Goal: Contribute content: Add original content to the website for others to see

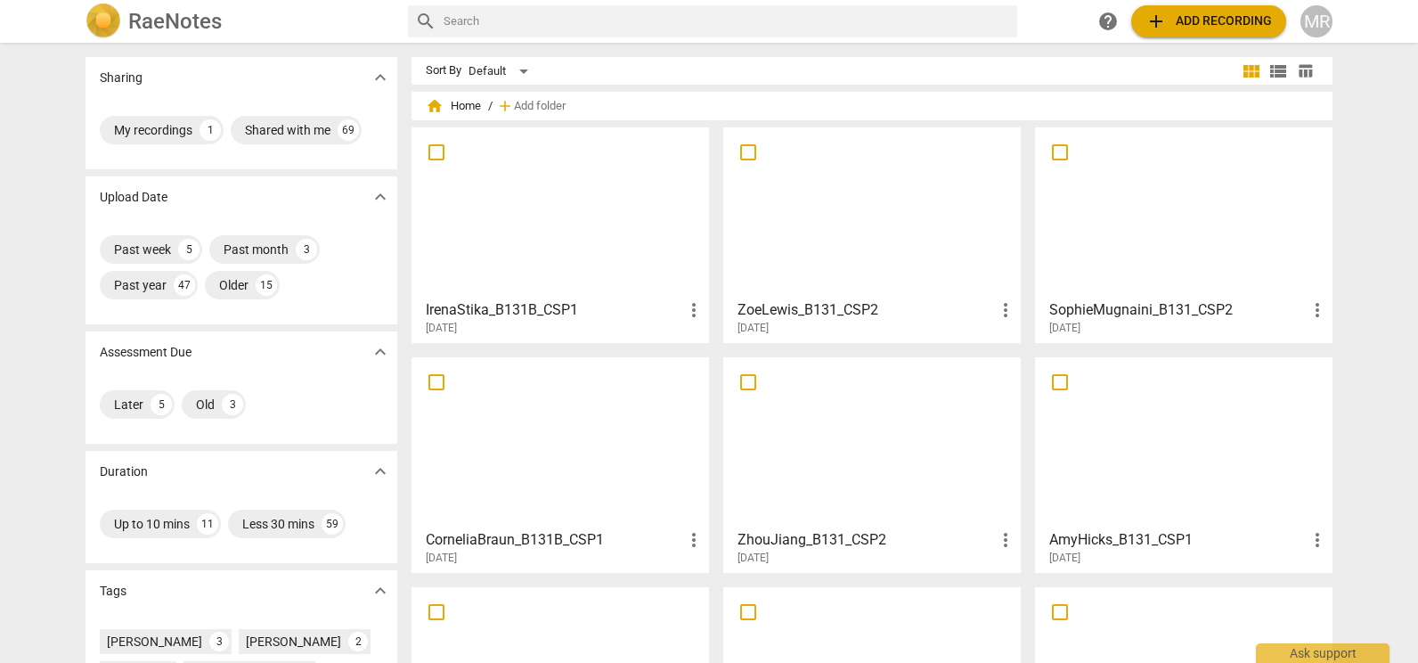
click at [859, 430] on div at bounding box center [872, 442] width 285 height 158
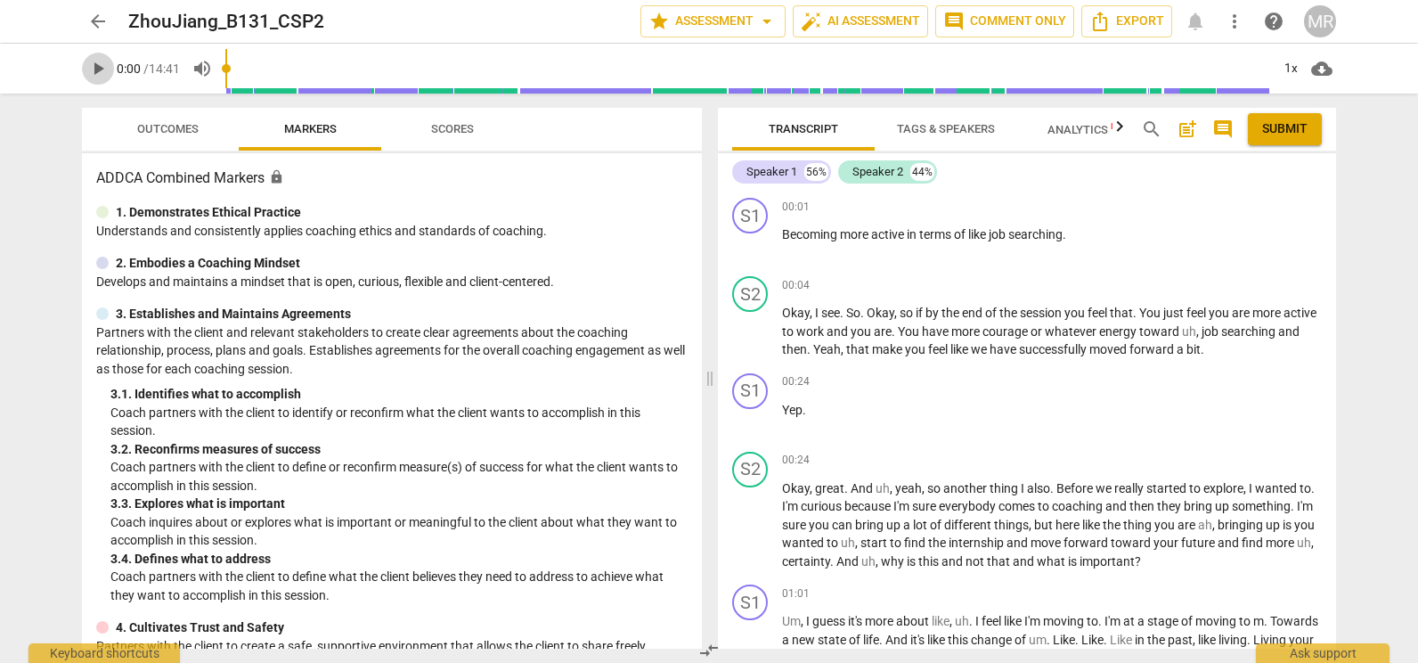
click at [109, 76] on span "play_arrow" at bounding box center [98, 68] width 32 height 21
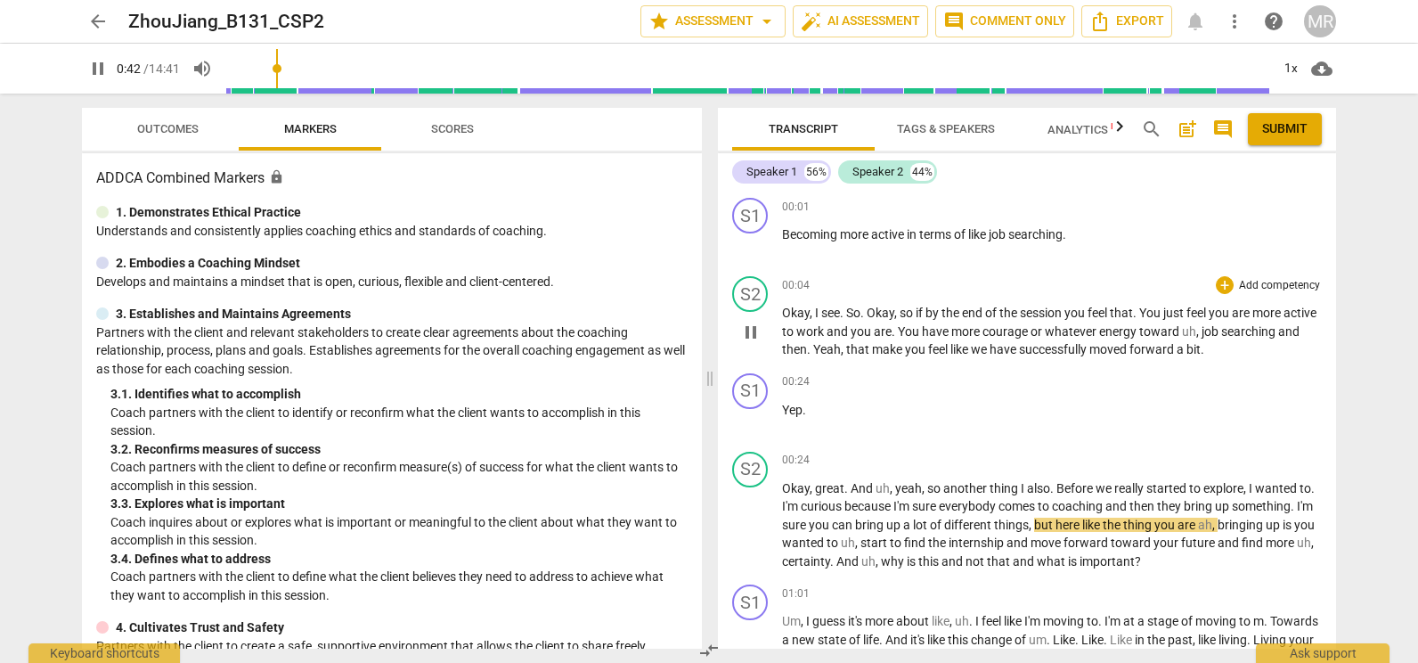
click at [1252, 272] on div "S2 play_arrow pause 00:04 + Add competency keyboard_arrow_right Okay , I see . …" at bounding box center [1027, 317] width 618 height 97
click at [1252, 281] on p "Add competency" at bounding box center [1279, 286] width 85 height 16
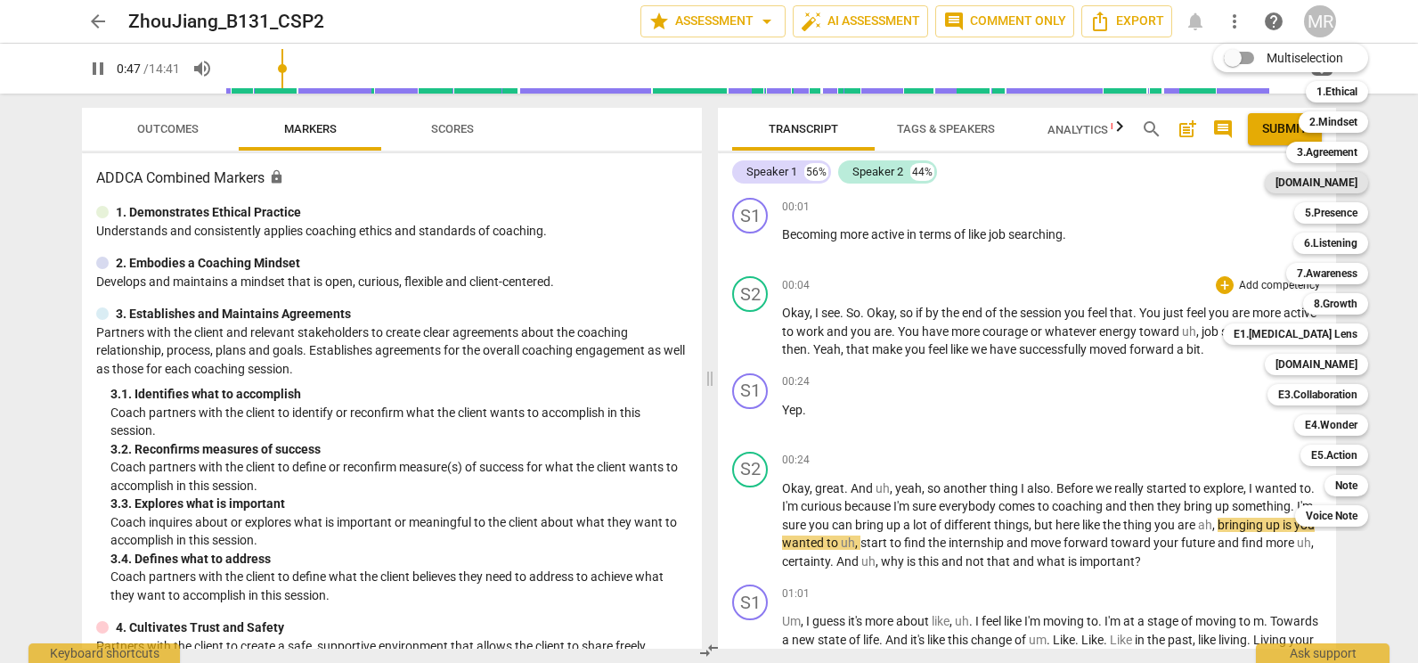
click at [1342, 183] on b "[DOMAIN_NAME]" at bounding box center [1317, 182] width 82 height 21
type input "47"
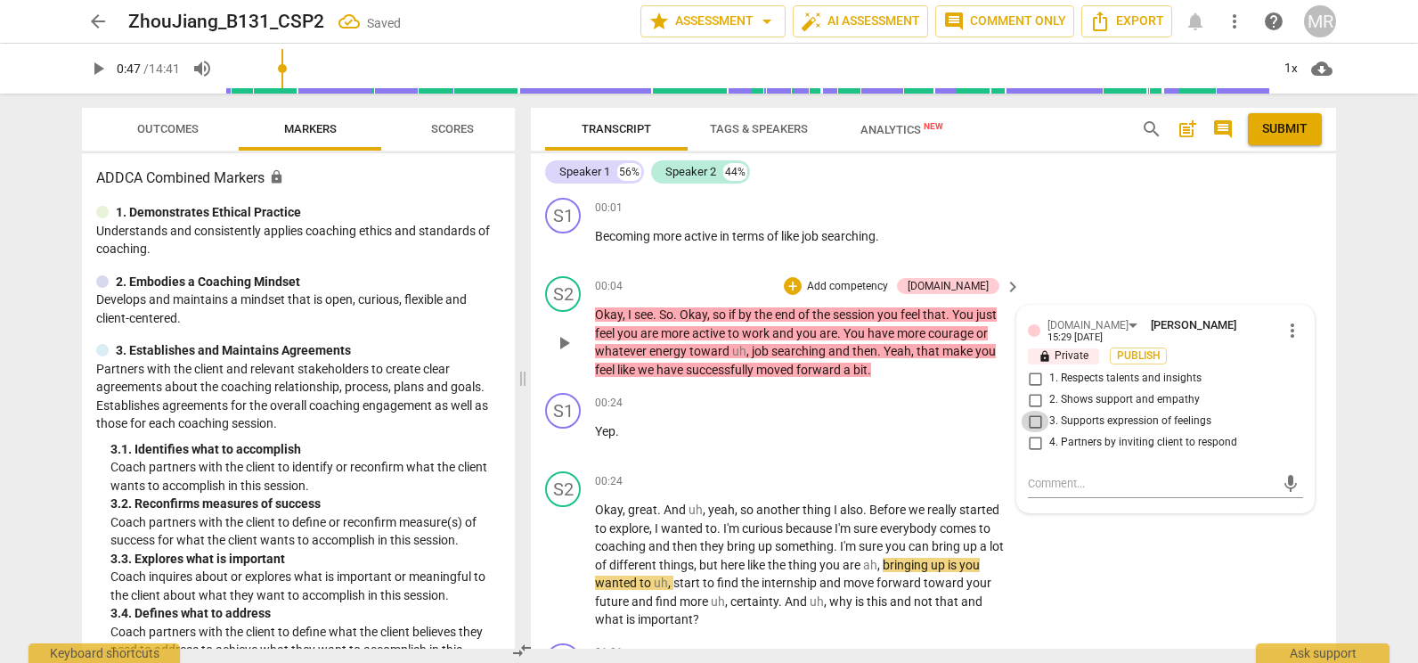
click at [1032, 415] on input "3. Supports expression of feelings" at bounding box center [1035, 421] width 29 height 21
checkbox input "true"
click at [1030, 432] on input "4. Partners by inviting client to respond" at bounding box center [1035, 442] width 29 height 21
checkbox input "true"
click at [1058, 475] on textarea at bounding box center [1151, 483] width 247 height 17
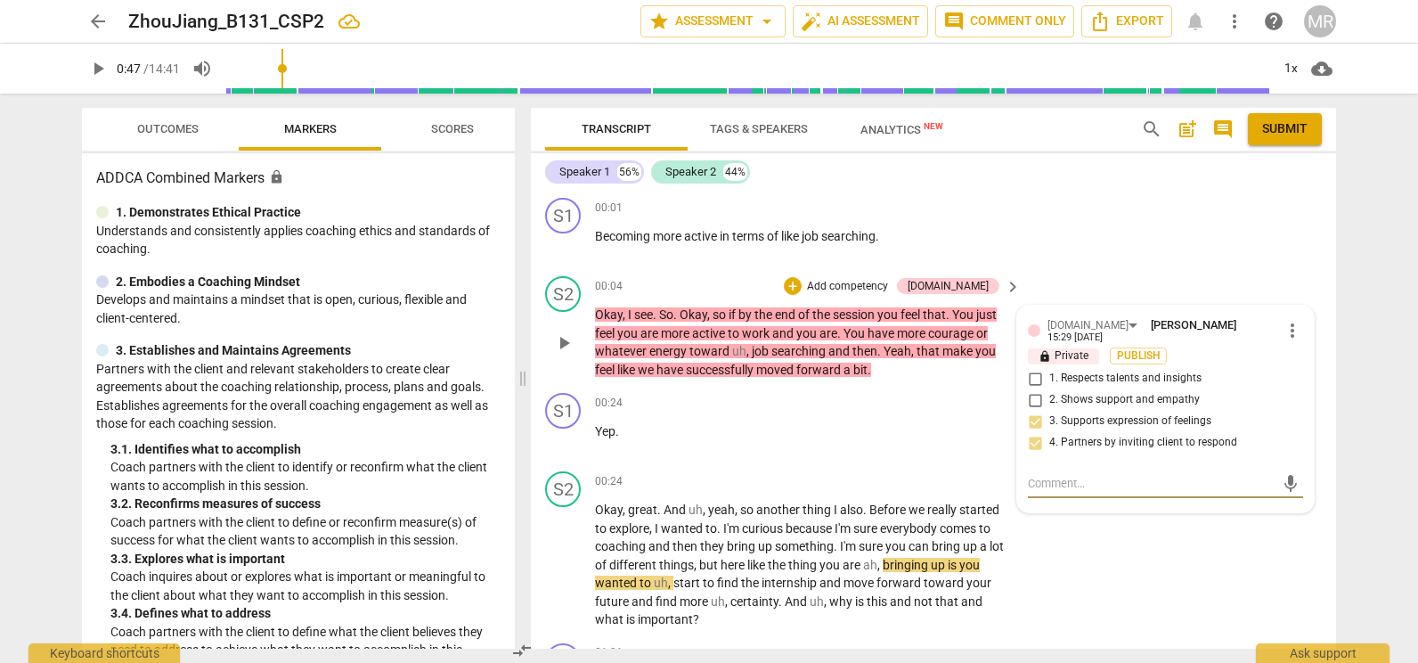
type textarea "B"
type textarea "Be"
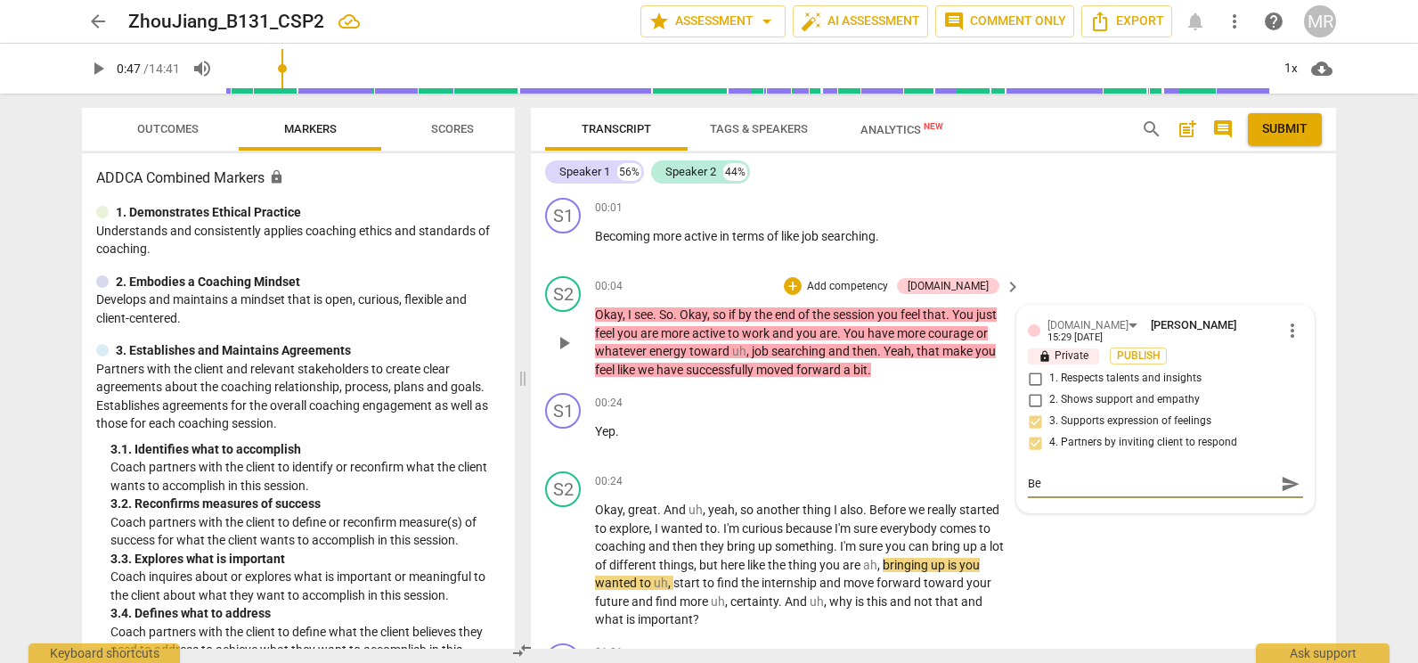
type textarea "Be"
type textarea "Be m"
type textarea "Be mi"
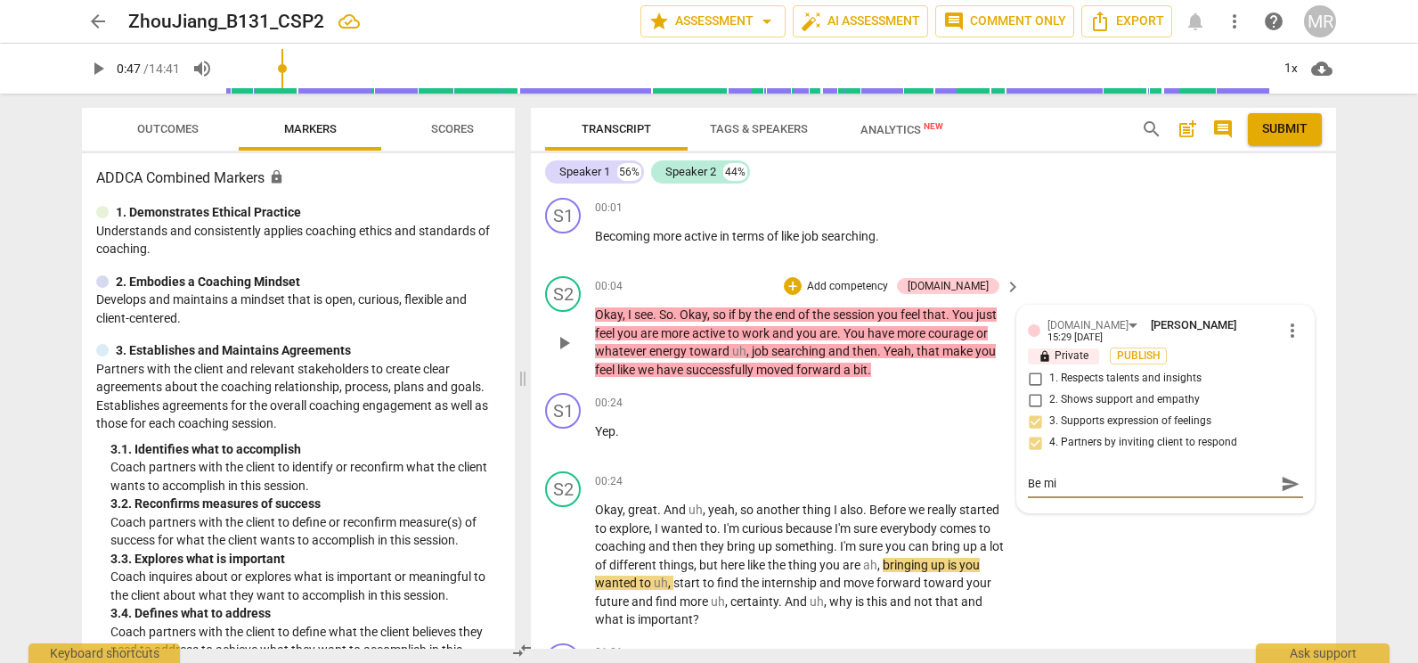
type textarea "Be min"
type textarea "Be mind"
type textarea "Be mindf"
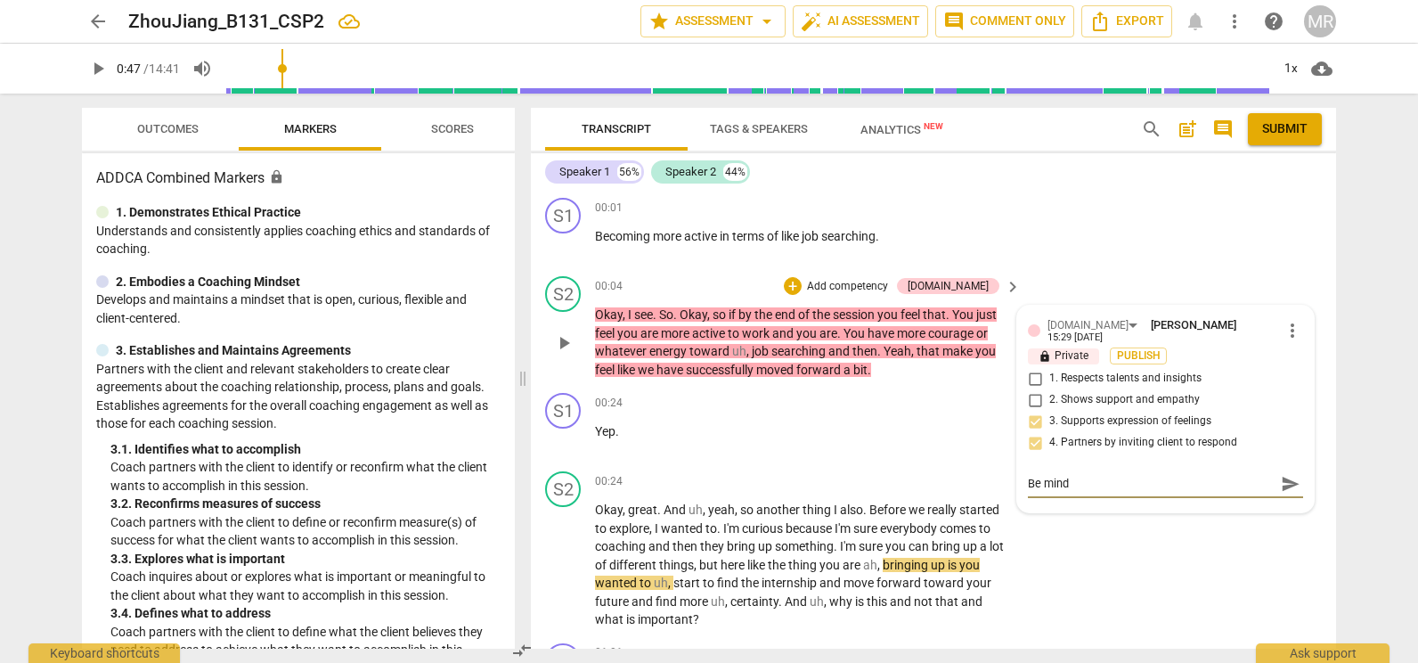
type textarea "Be mindf"
type textarea "Be mindfu"
type textarea "Be mindful"
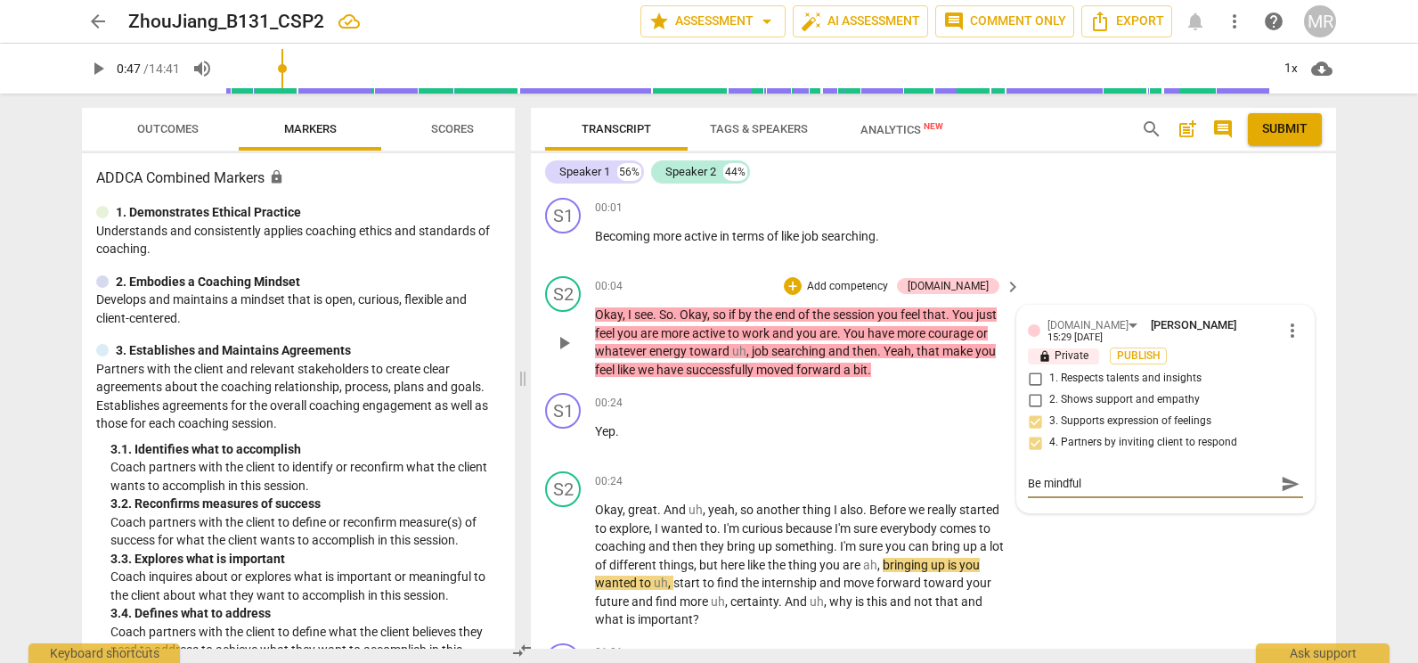
type textarea "Be mindful"
type textarea "Be mindful o"
type textarea "Be mindful of"
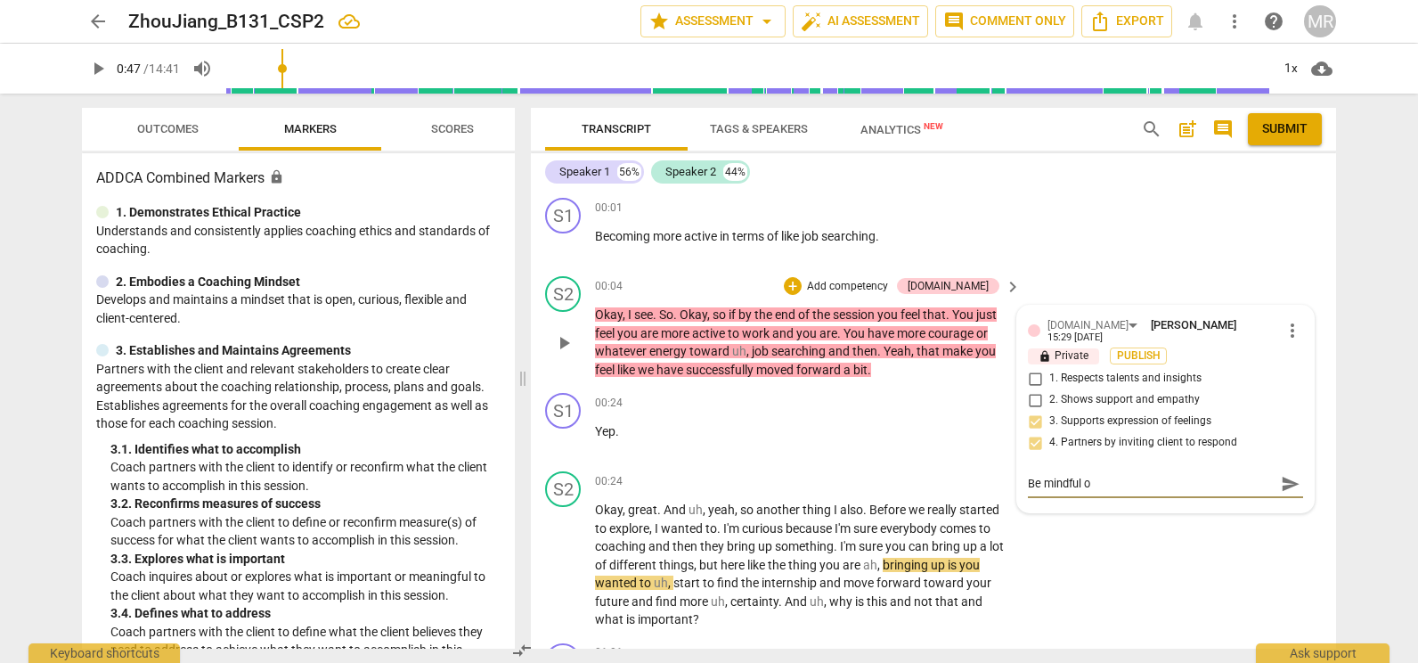
type textarea "Be mindful of"
type textarea "Be mindful of u"
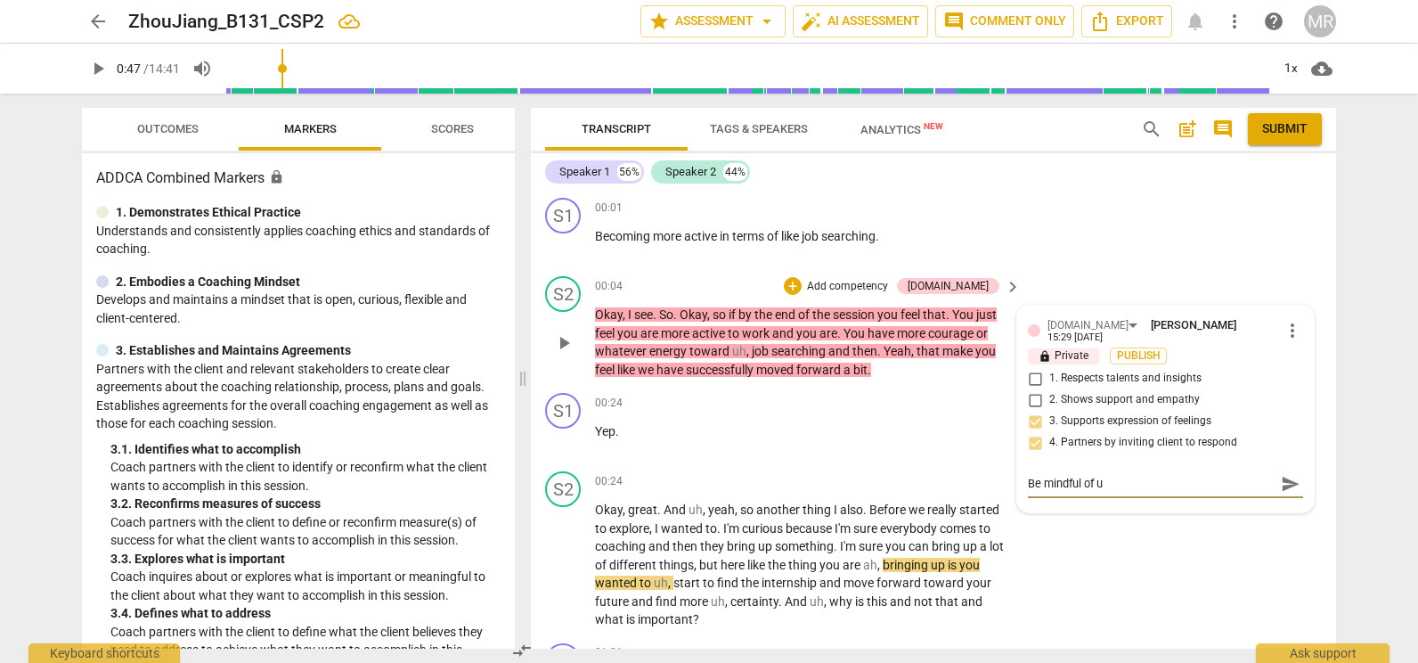
type textarea "Be mindful of us"
type textarea "Be mindful of usi"
type textarea "Be mindful of usin"
type textarea "Be mindful of using"
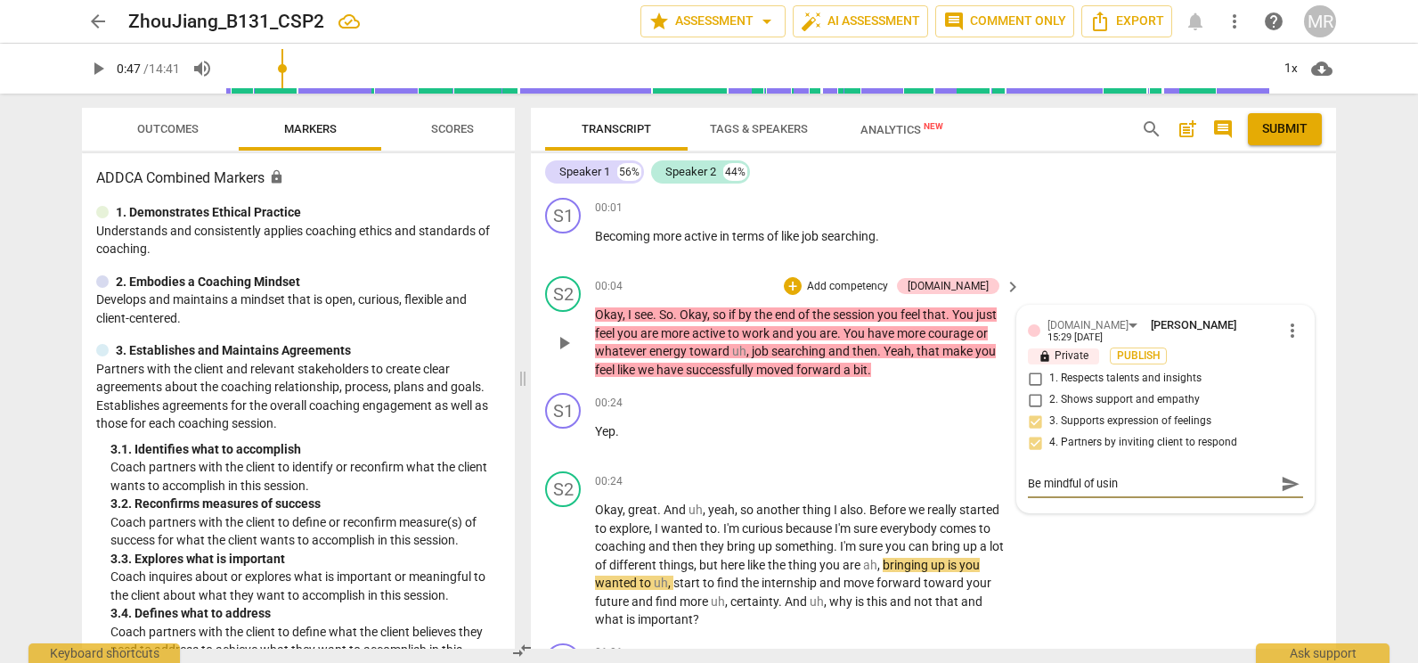
type textarea "Be mindful of using"
type textarea "Be mindful of using o"
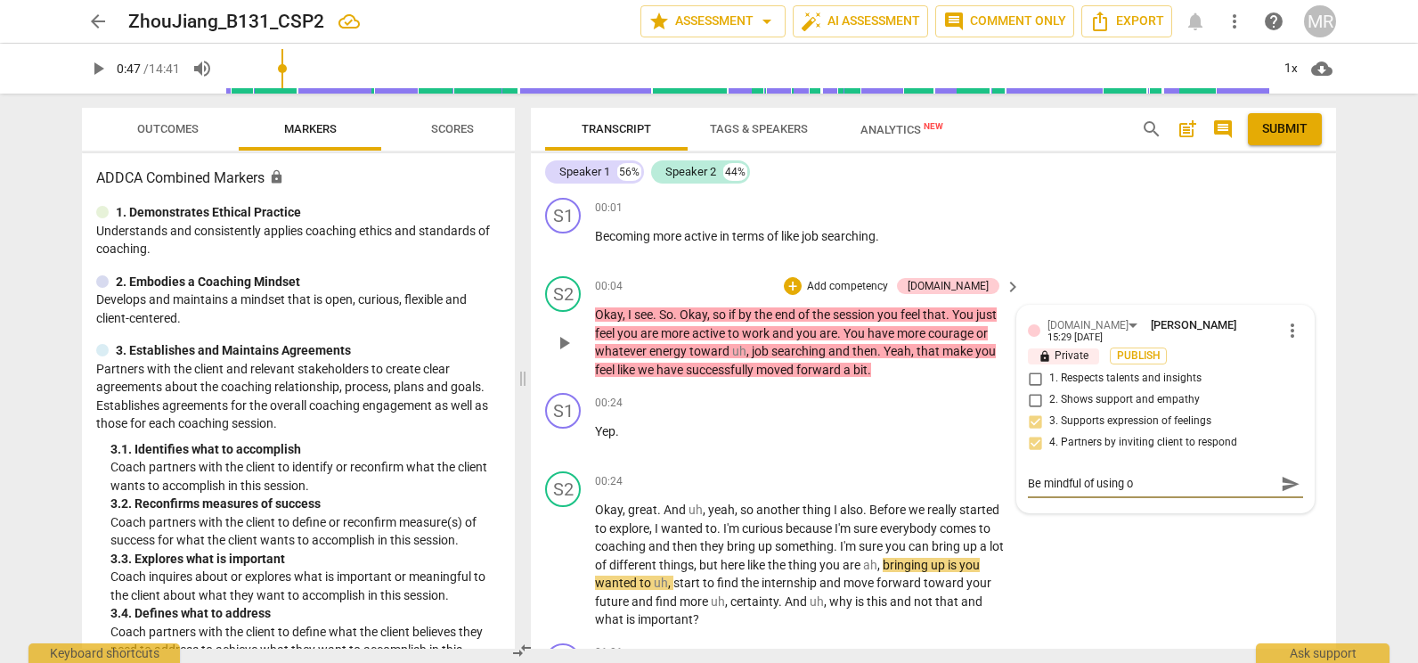
type textarea "Be mindful of using"
type textarea "Be mindful of using a"
type textarea "Be mindful of using an"
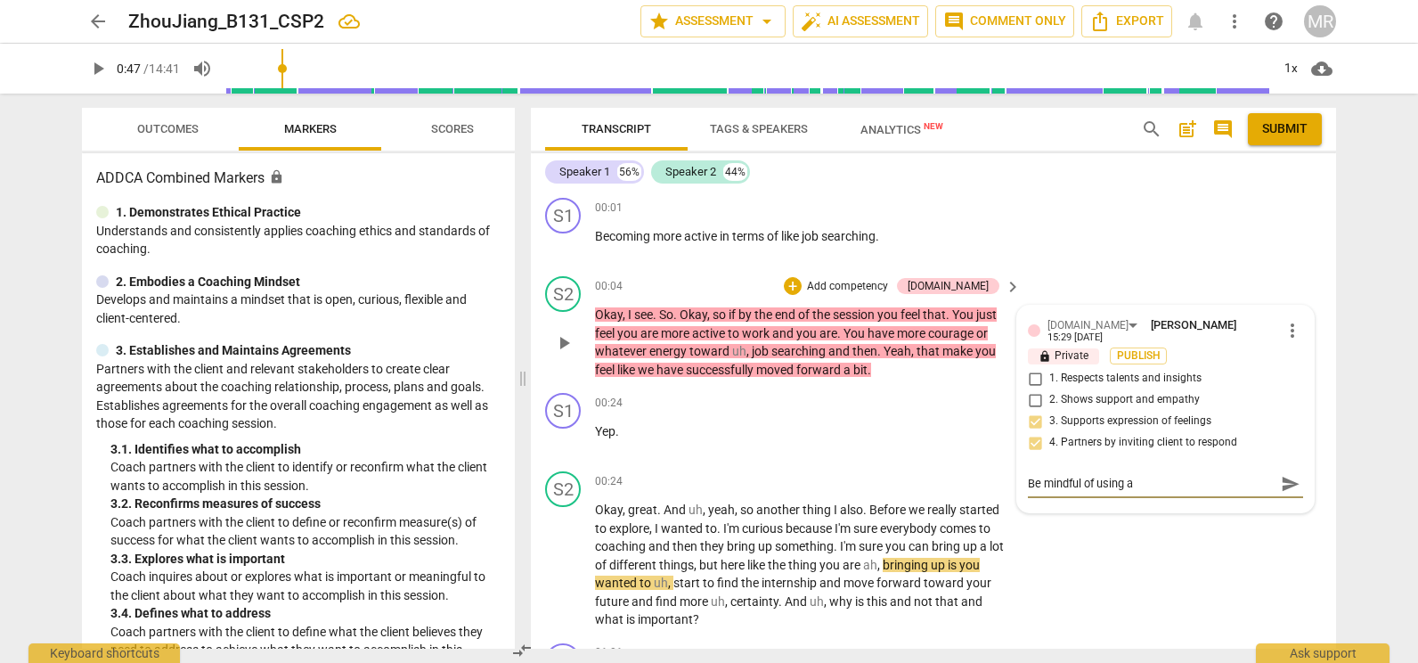
type textarea "Be mindful of using an"
type textarea "Be mindful of using and"
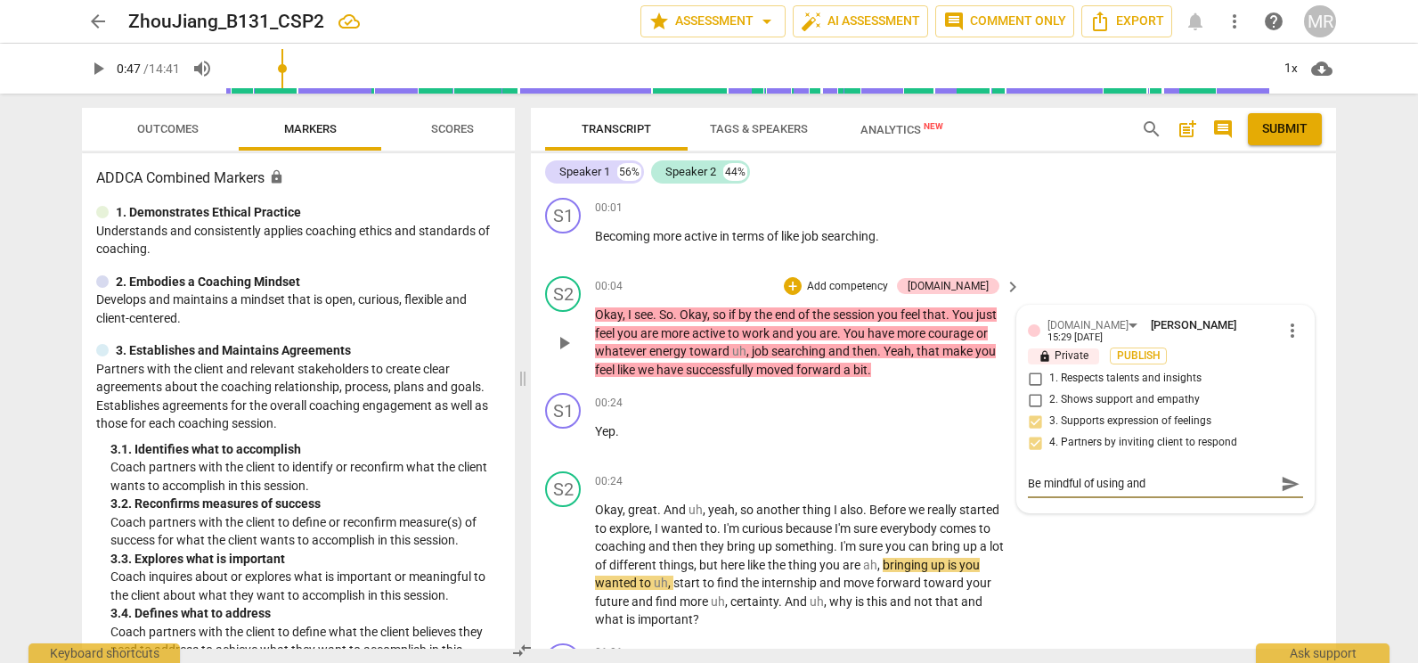
type textarea "Be mindful of using and a"
type textarea "Be mindful of using and as"
type textarea "Be mindful of using and ask"
type textarea "Be mindful of using and aski"
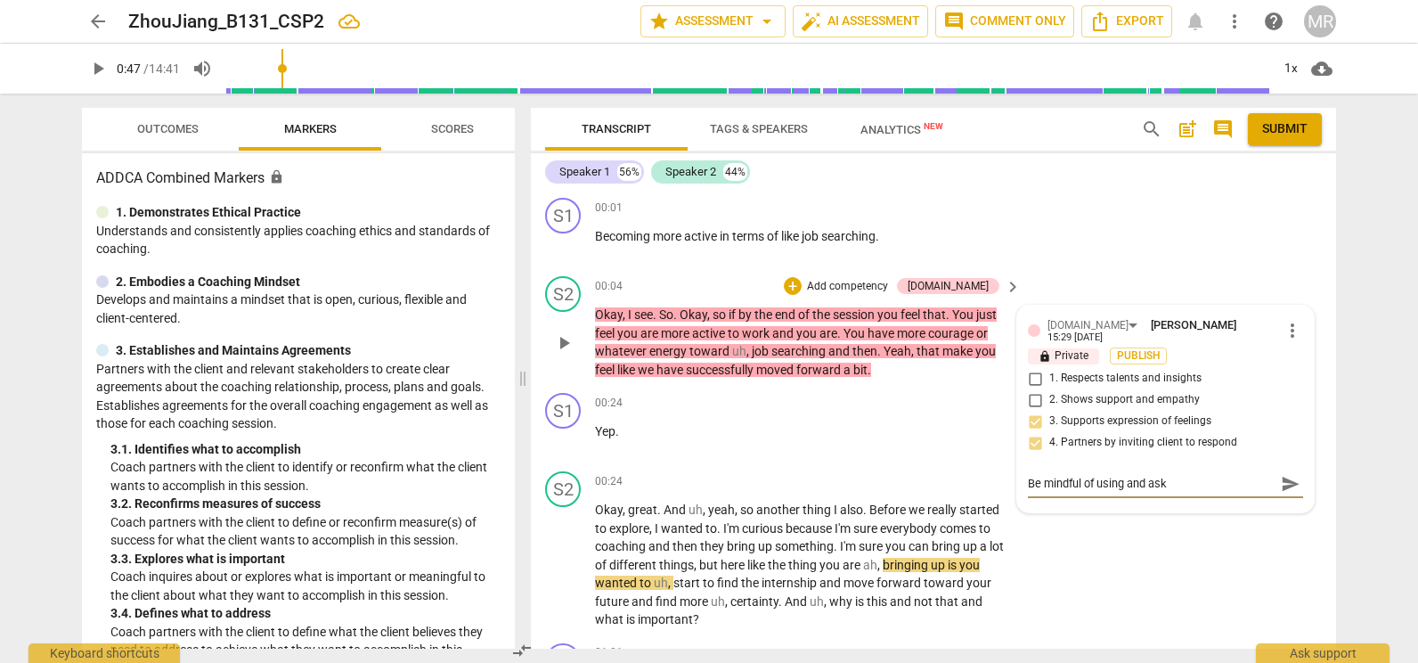
type textarea "Be mindful of using and aski"
type textarea "Be mindful of using and askin"
type textarea "Be mindful of using and asking"
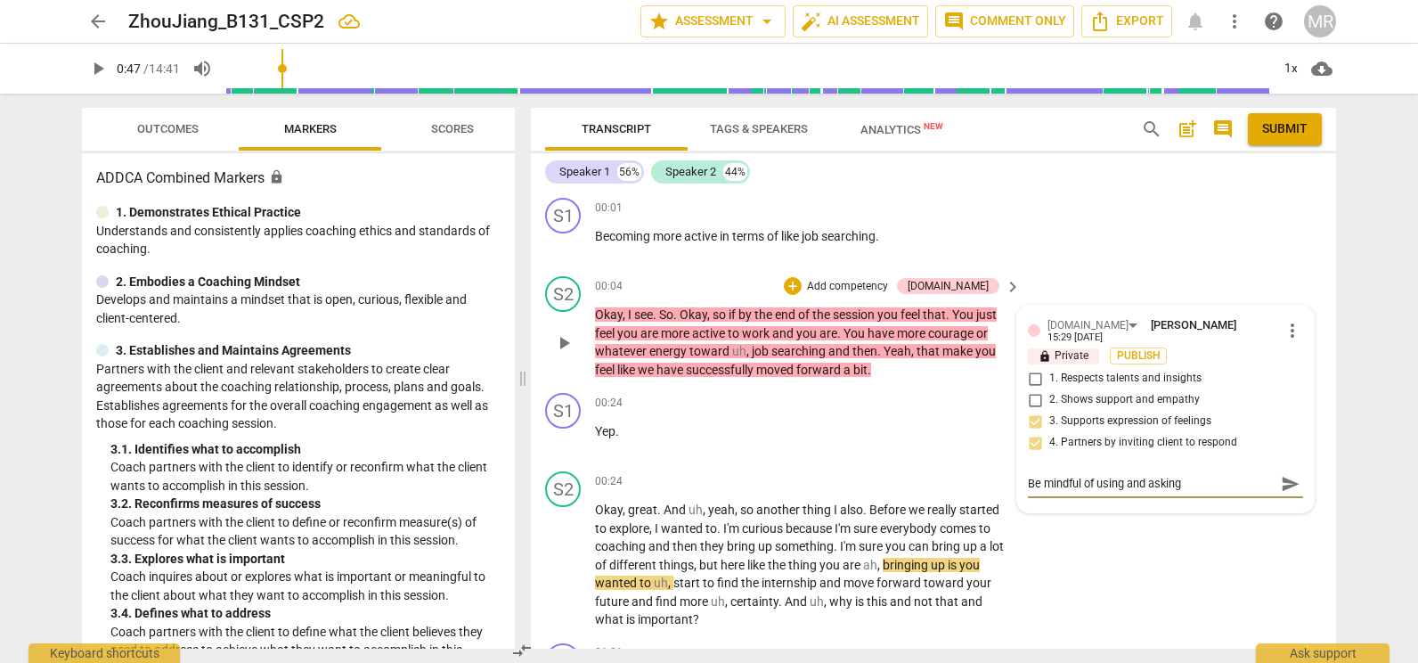
type textarea "Be mindful of using and asking"
type textarea "Be mindful of using and asking t"
type textarea "Be mindful of using and asking to"
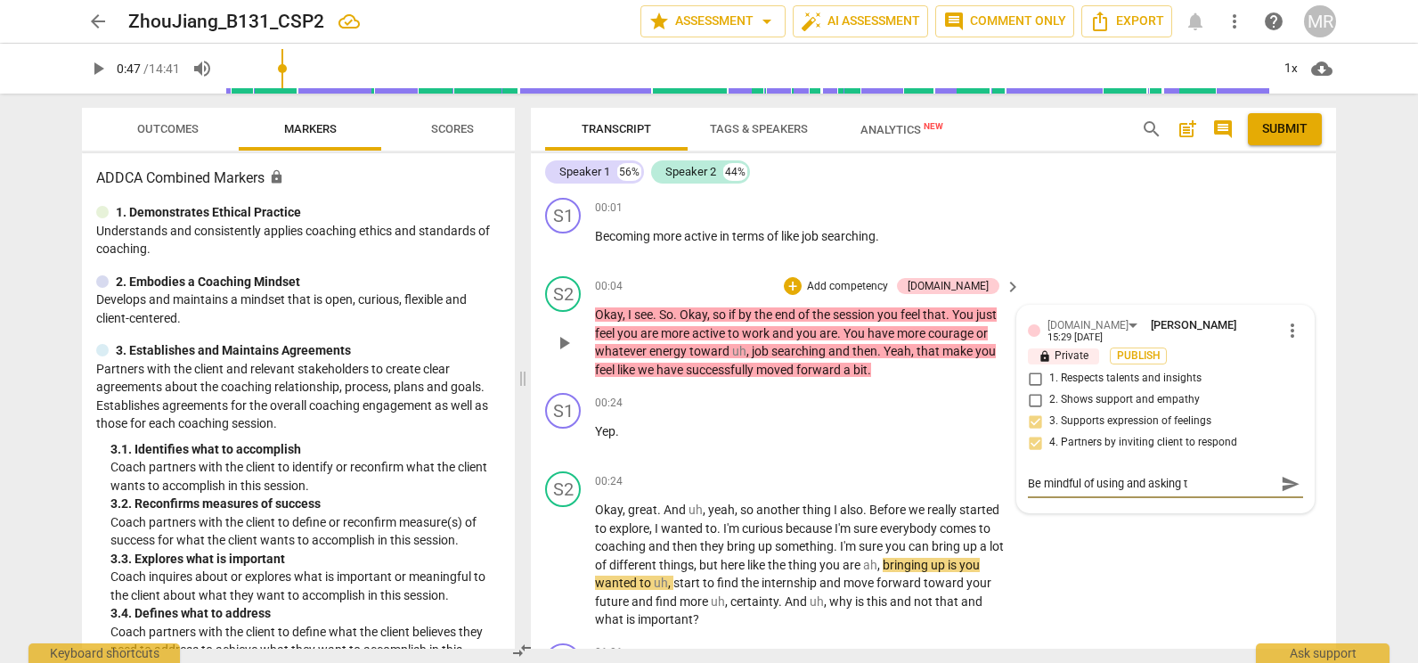
type textarea "Be mindful of using and asking to"
type textarea "Be mindful of using and asking too"
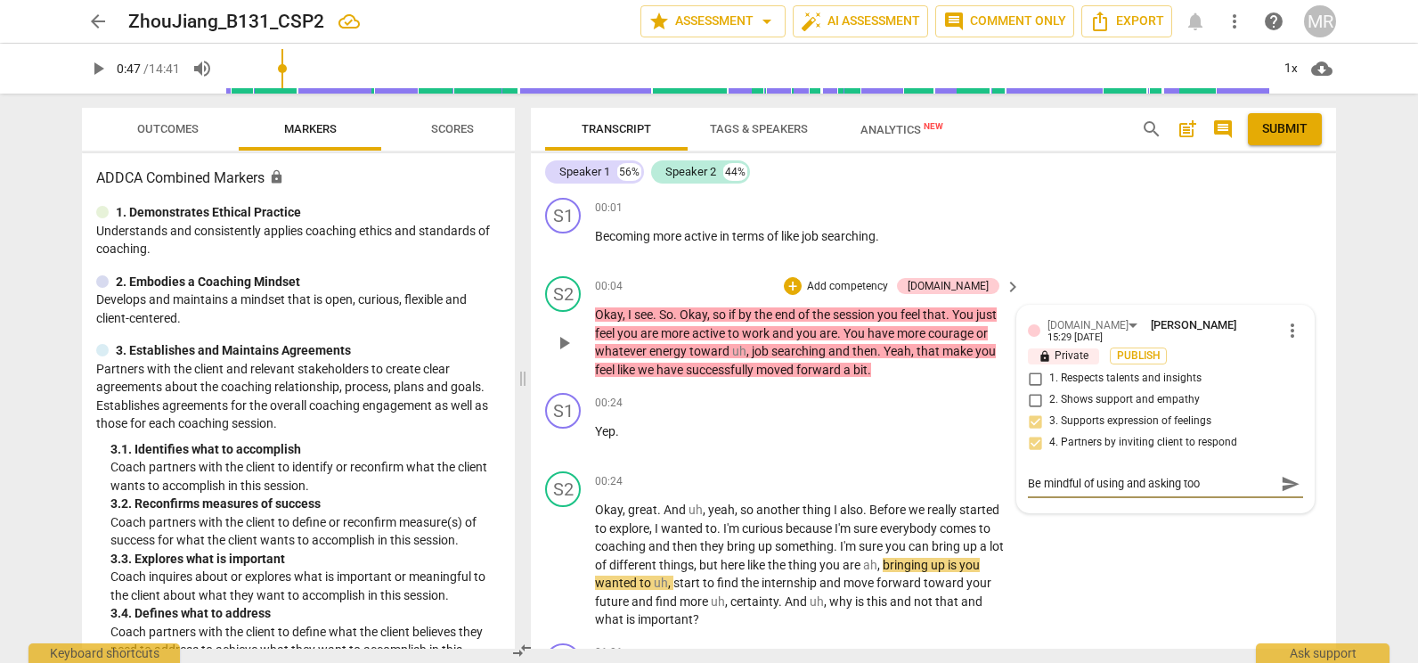
type textarea "Be mindful of using and asking too m"
type textarea "Be mindful of using and asking too ma"
type textarea "Be mindful of using and asking too man"
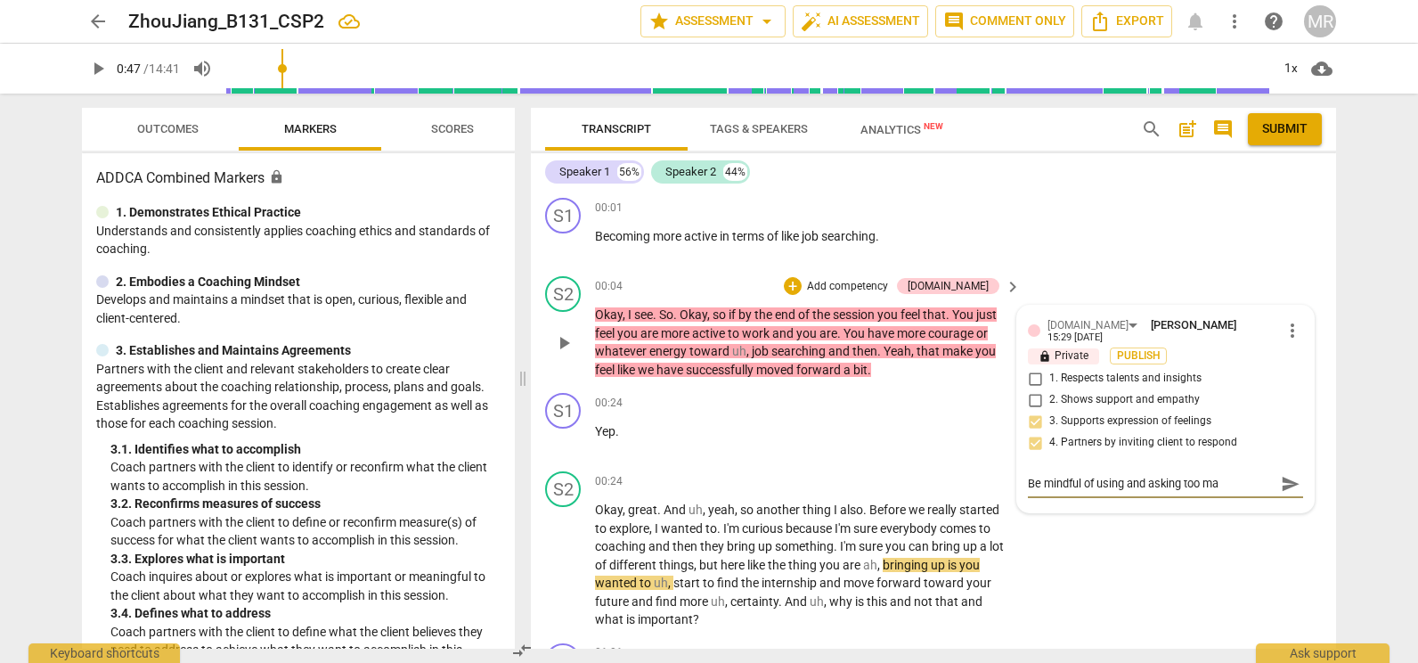
type textarea "Be mindful of using and asking too man"
type textarea "Be mindful of using and asking too many"
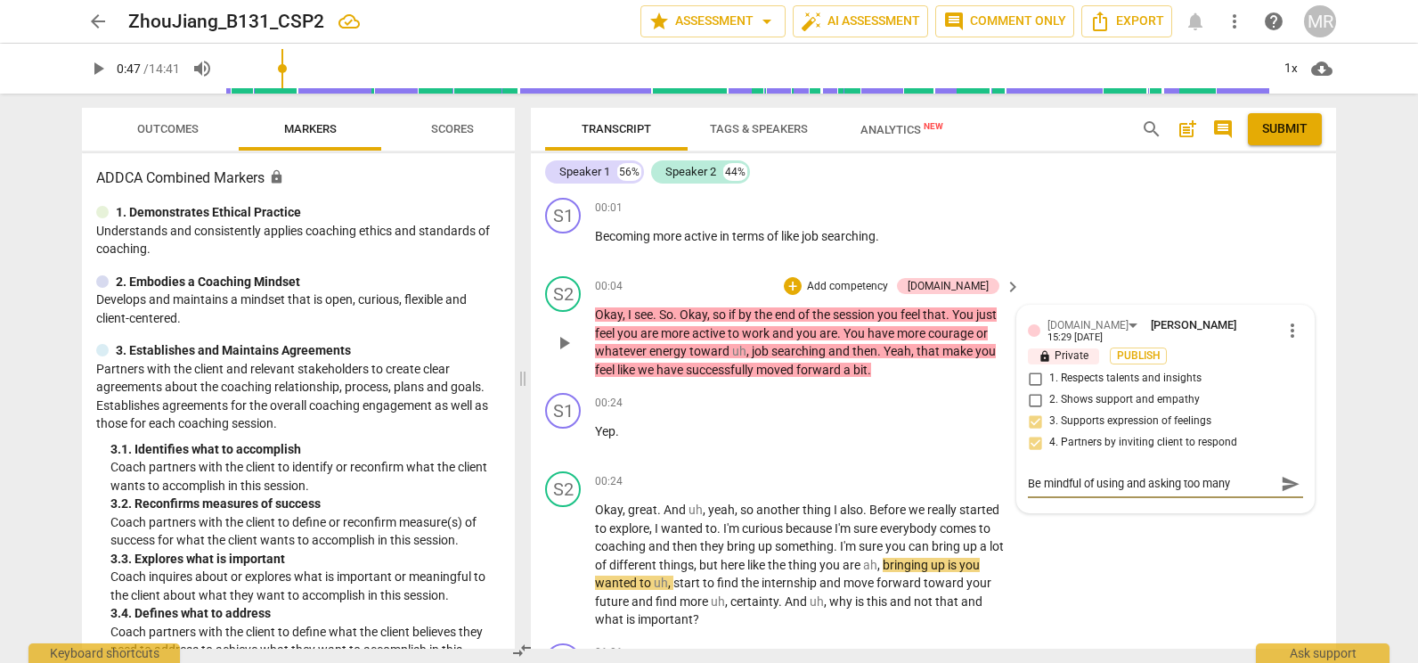
type textarea "Be mindful of using and asking too many w"
type textarea "Be mindful of using and asking too many wo"
type textarea "Be mindful of using and asking too many wor"
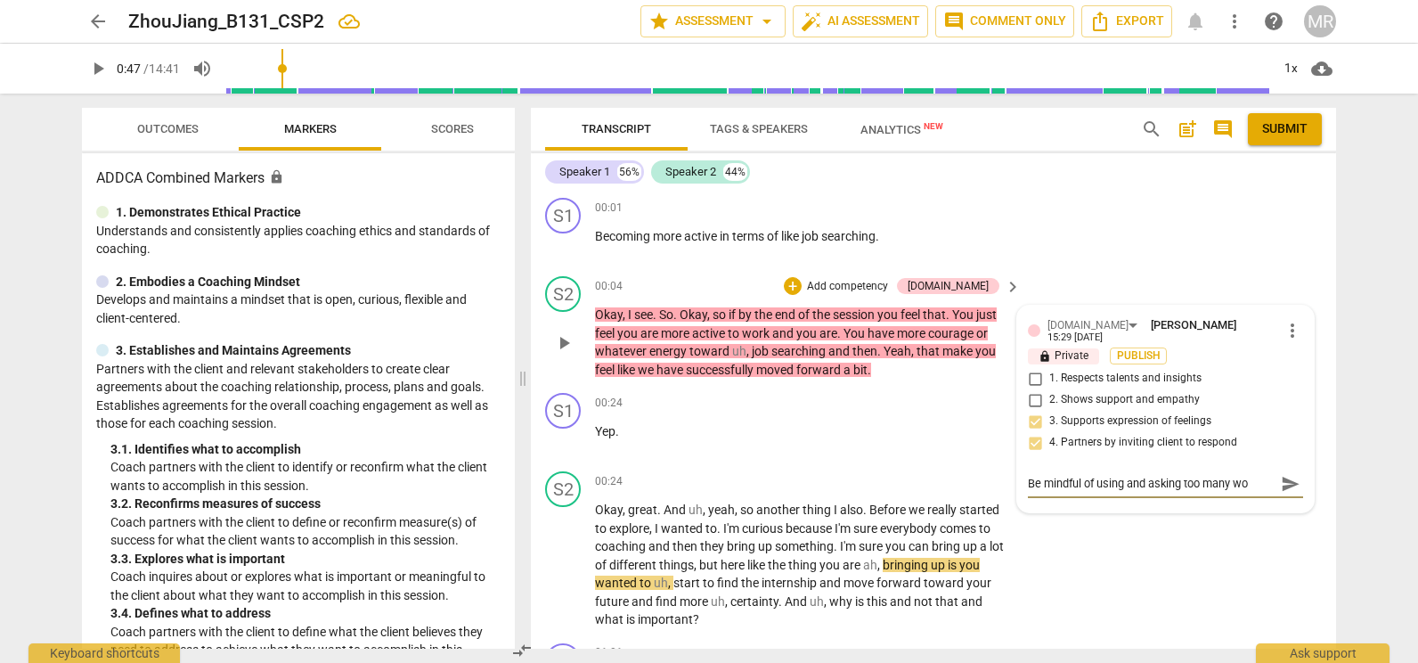
type textarea "Be mindful of using and asking too many wor"
type textarea "Be mindful of using and asking too many work"
type textarea "Be mindful of using and asking too many wor"
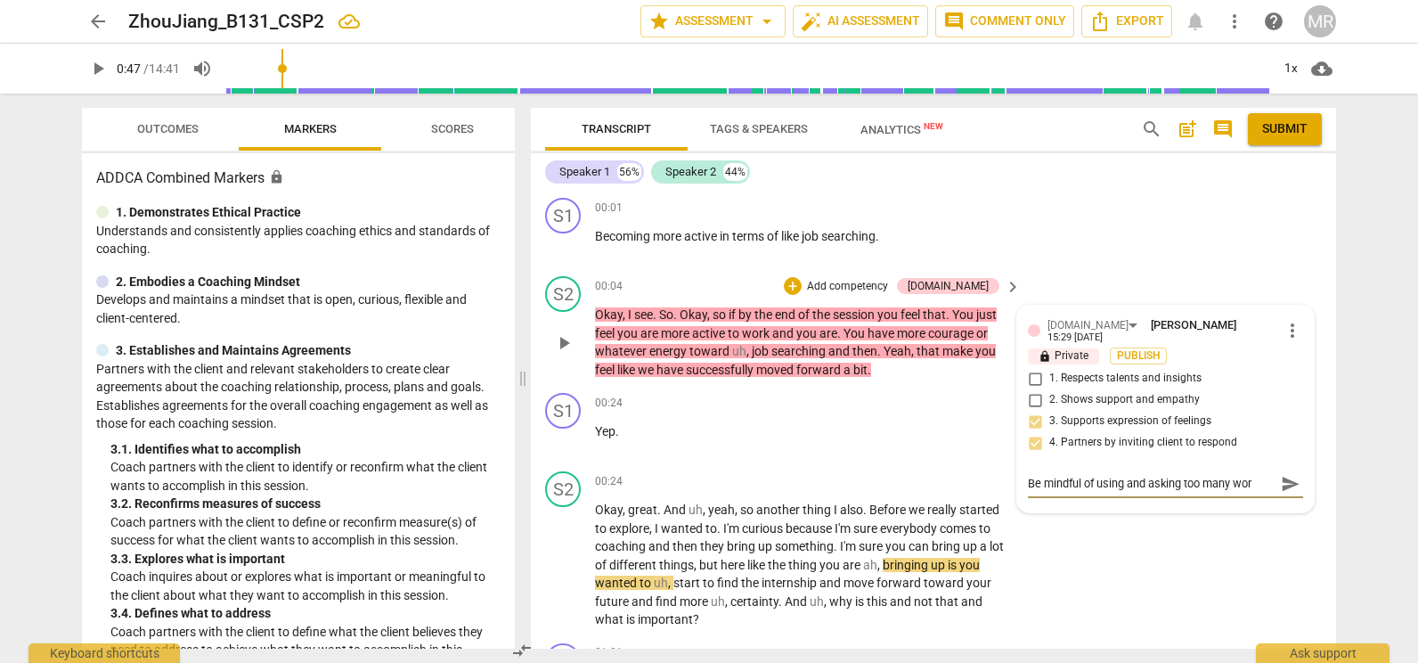
type textarea "Be mindful of using and asking too many wo"
type textarea "Be mindful of using and asking too many w"
type textarea "Be mindful of using and asking too many"
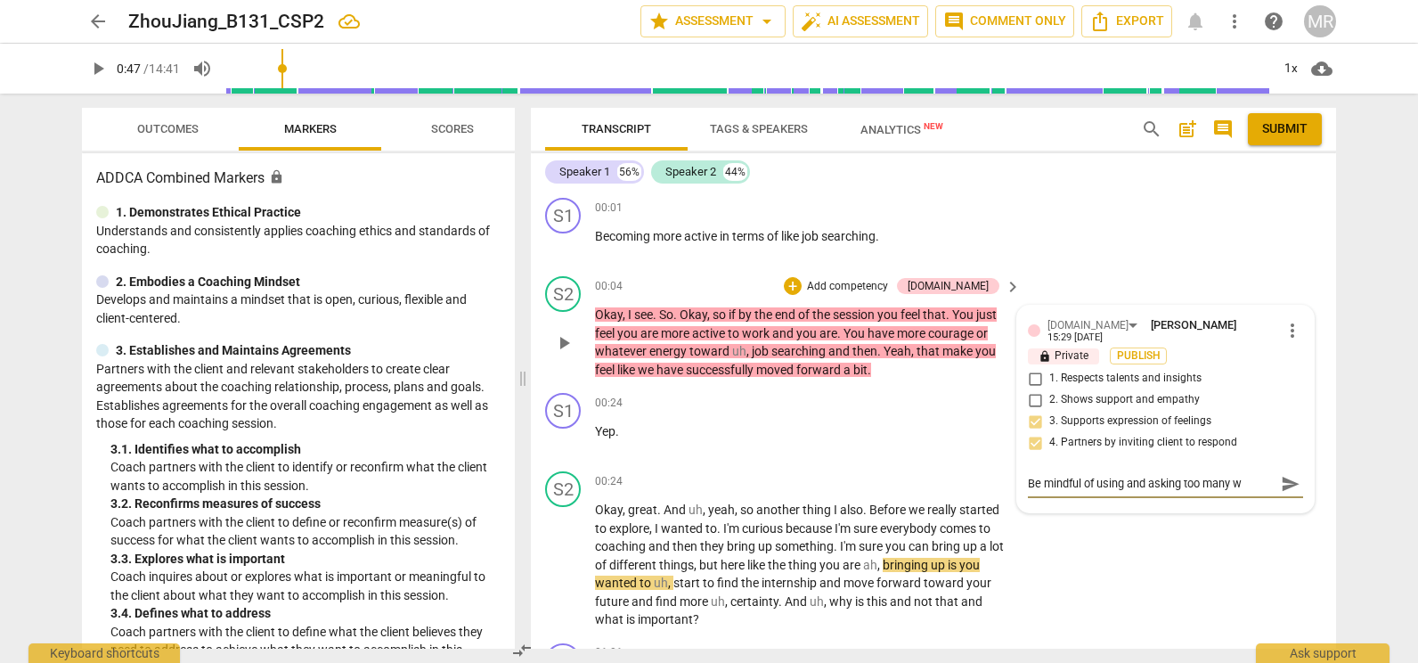
type textarea "Be mindful of using and asking too many"
type textarea "Be mindful of using and asking too man"
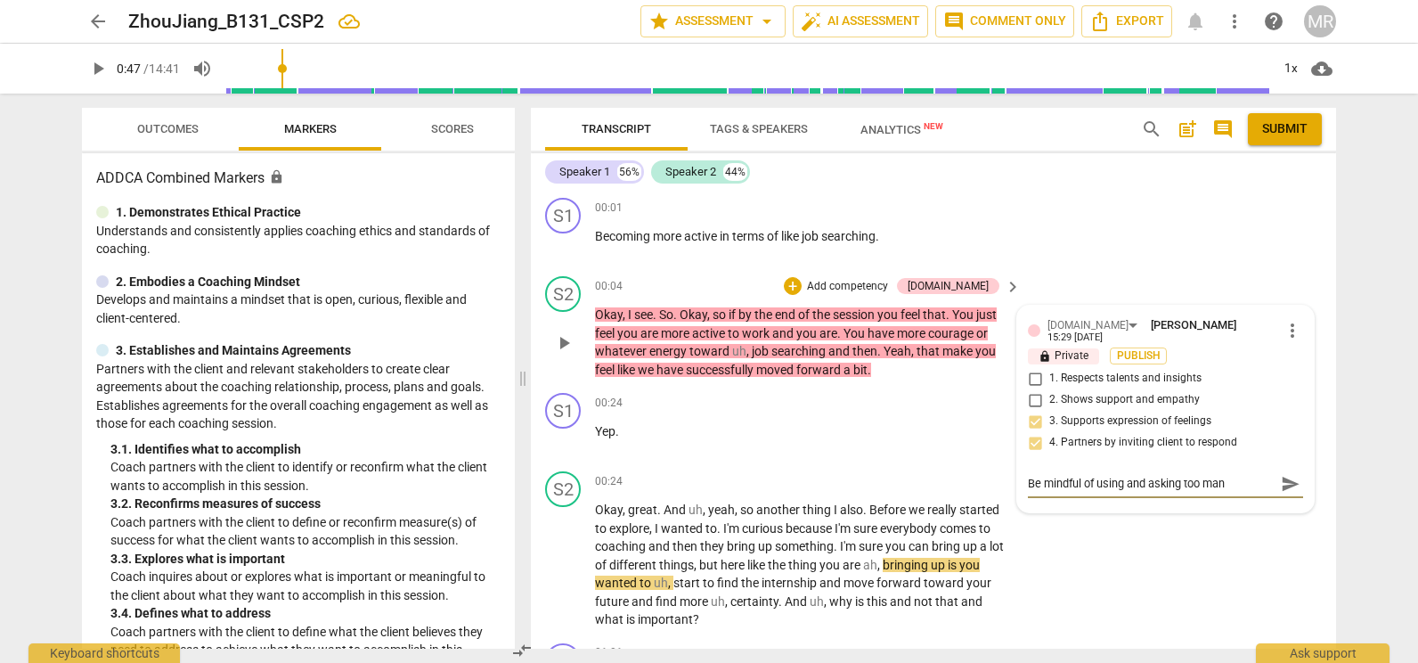
type textarea "Be mindful of using and asking too ma"
type textarea "Be mindful of using and asking too m"
type textarea "Be mindful of using and asking too"
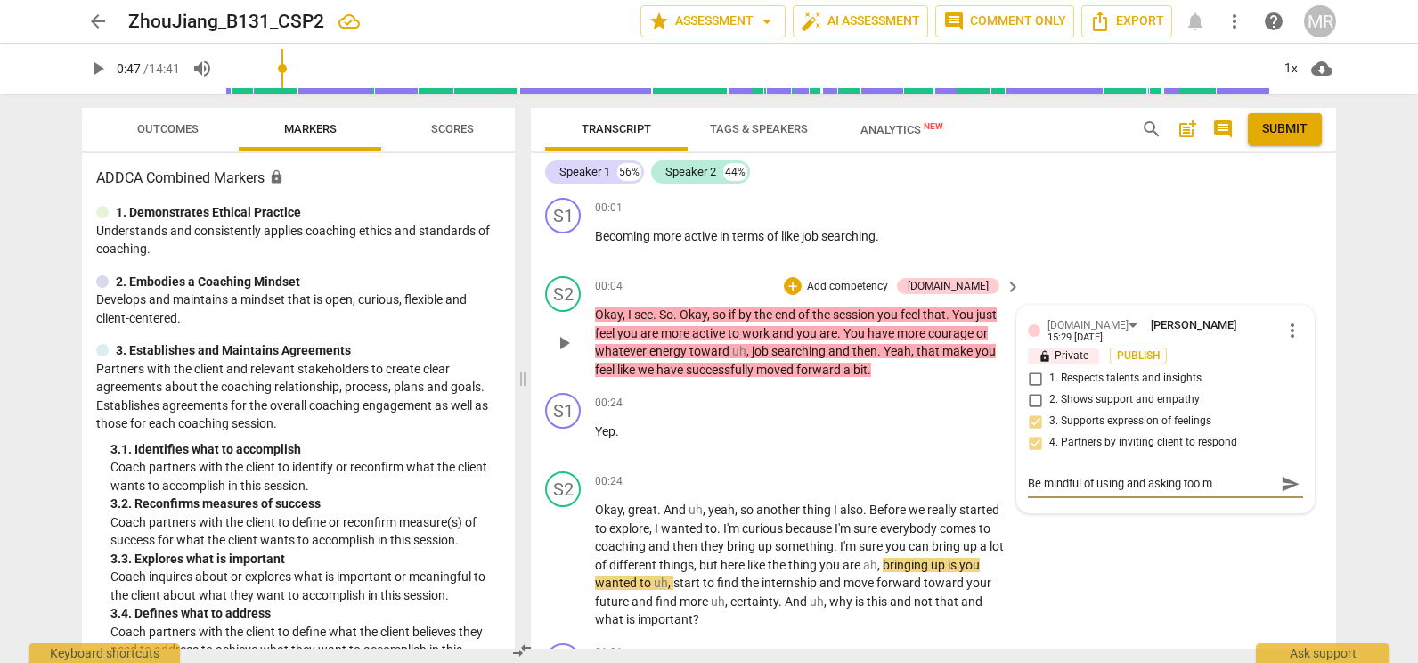
type textarea "Be mindful of using and asking too"
type textarea "Be mindful of using and asking to"
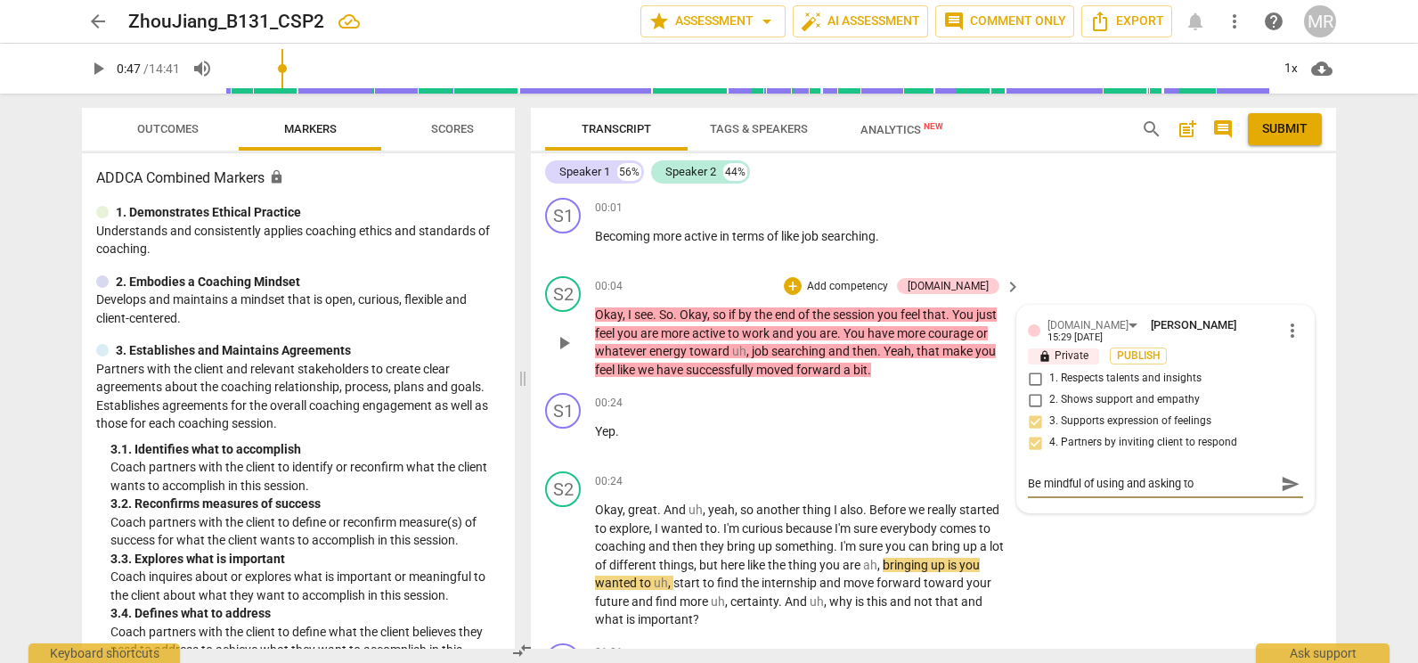
type textarea "Be mindful of using and asking t"
type textarea "Be mindful of using and asking"
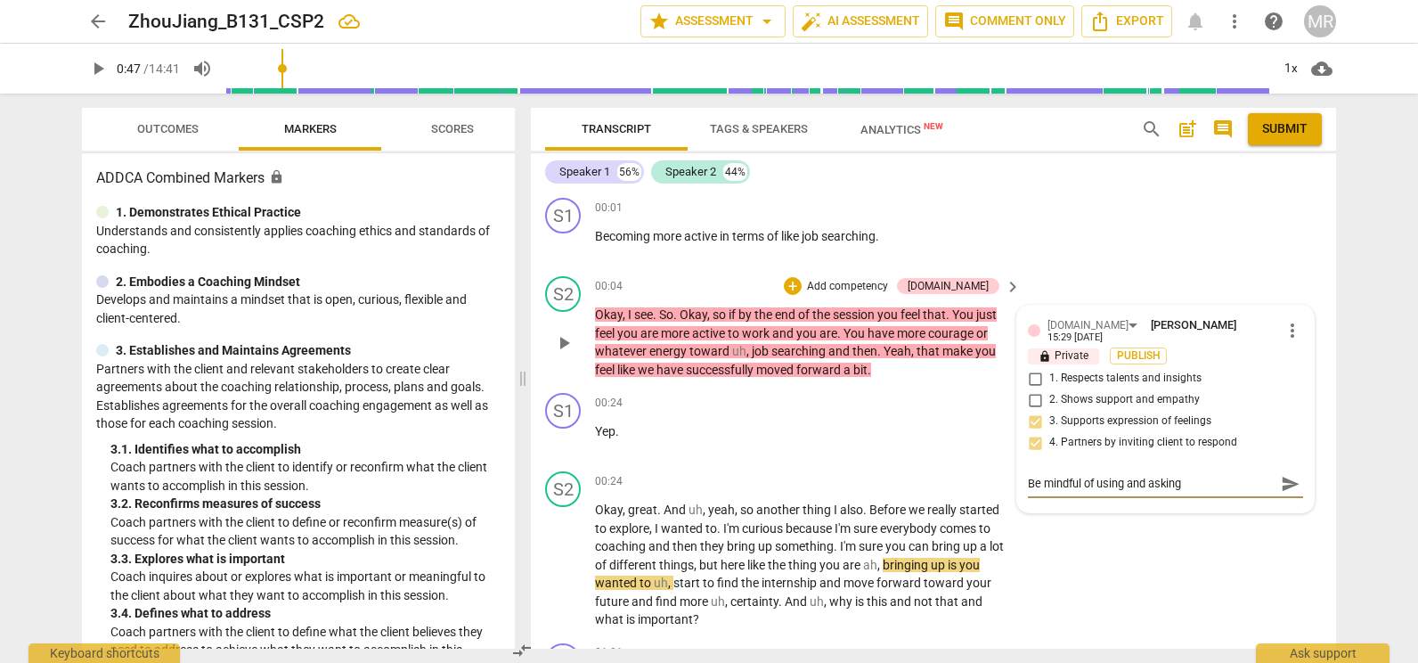
type textarea "Be mindful of using and asking"
type textarea "Be mindful of using and askin"
type textarea "Be mindful of using and aski"
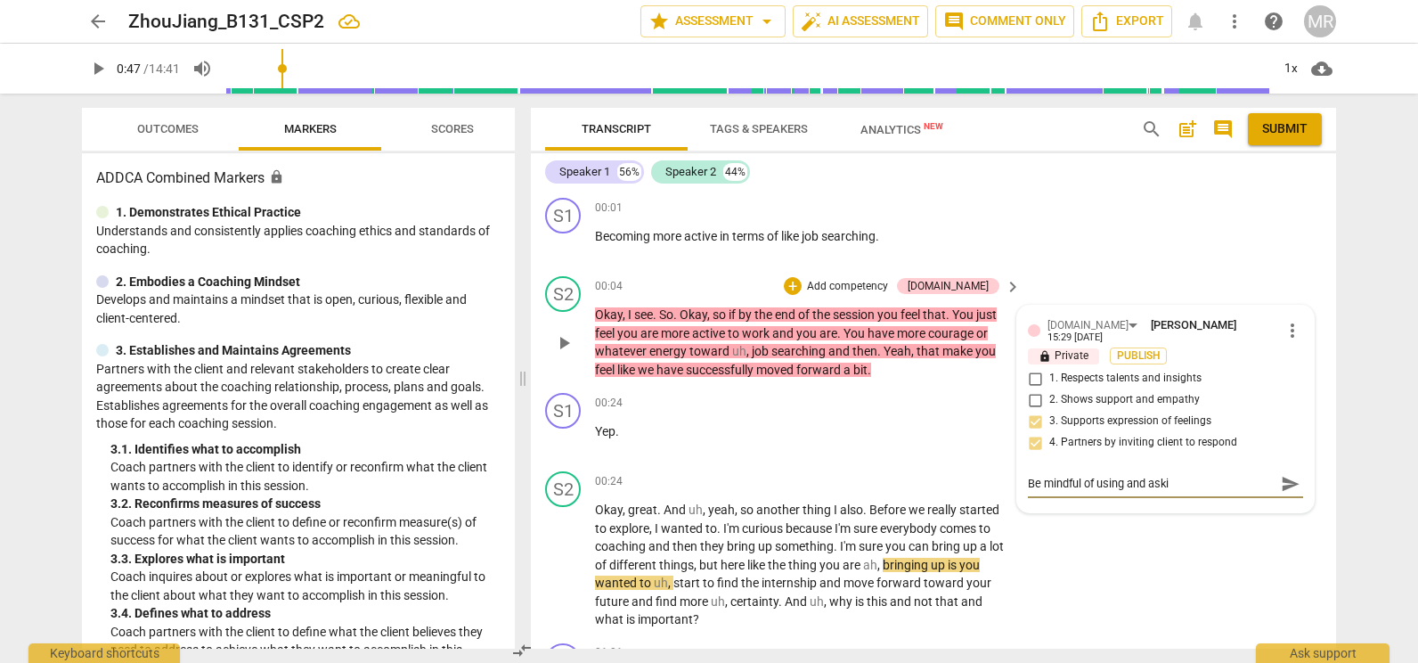
type textarea "Be mindful of using and ask"
type textarea "Be mindful of using and as"
type textarea "Be mindful of using and a"
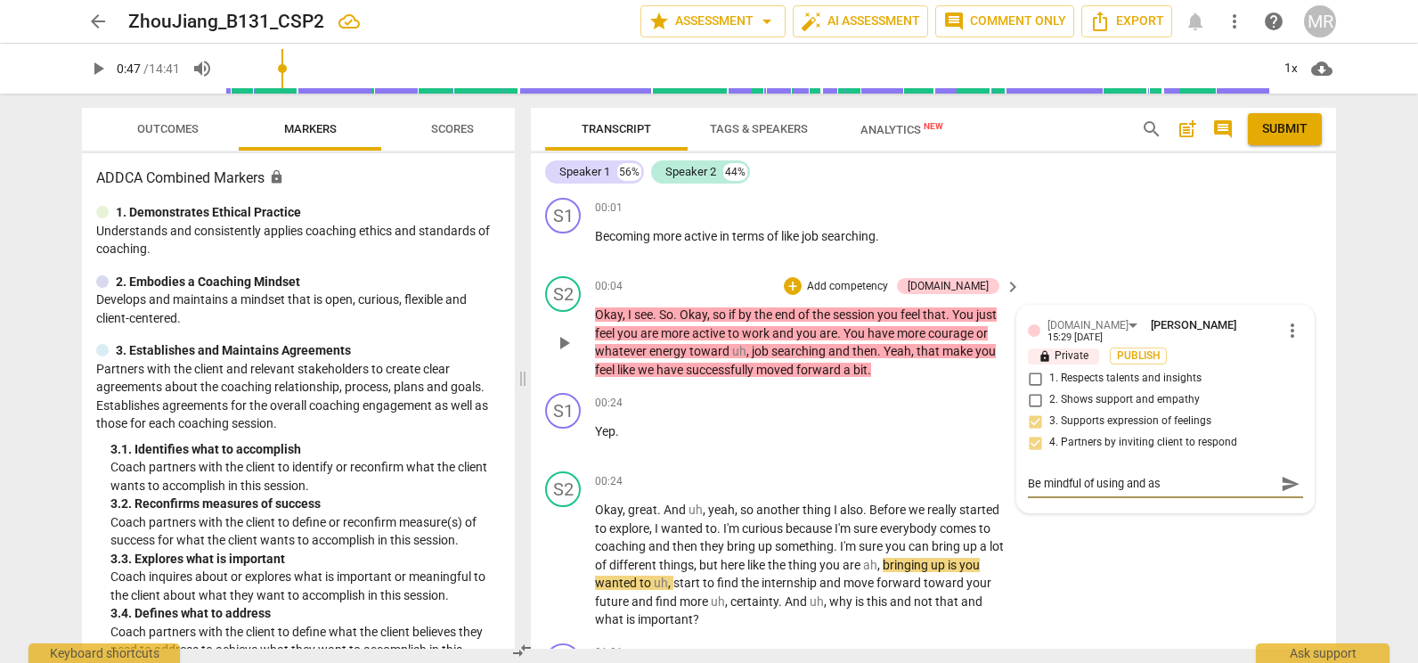
type textarea "Be mindful of using and a"
type textarea "Be mindful of using and"
click at [1058, 475] on textarea "Be mindful of using and" at bounding box center [1151, 483] width 247 height 17
type textarea "Be mindful of using and"
click at [563, 343] on span "play_arrow" at bounding box center [563, 342] width 21 height 21
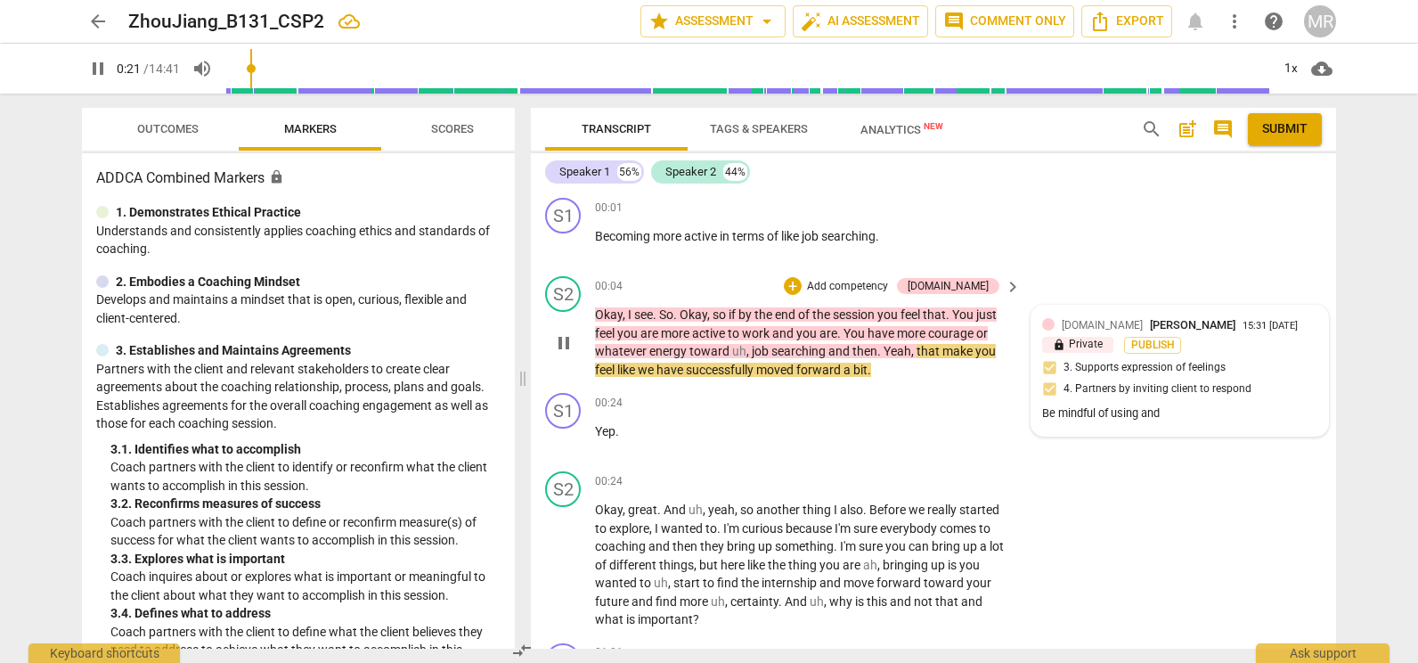
click at [1059, 377] on div "[DOMAIN_NAME] [PERSON_NAME] 15:31 [DATE] lock Private Publish 3. Supports expre…" at bounding box center [1179, 370] width 275 height 109
type input "21"
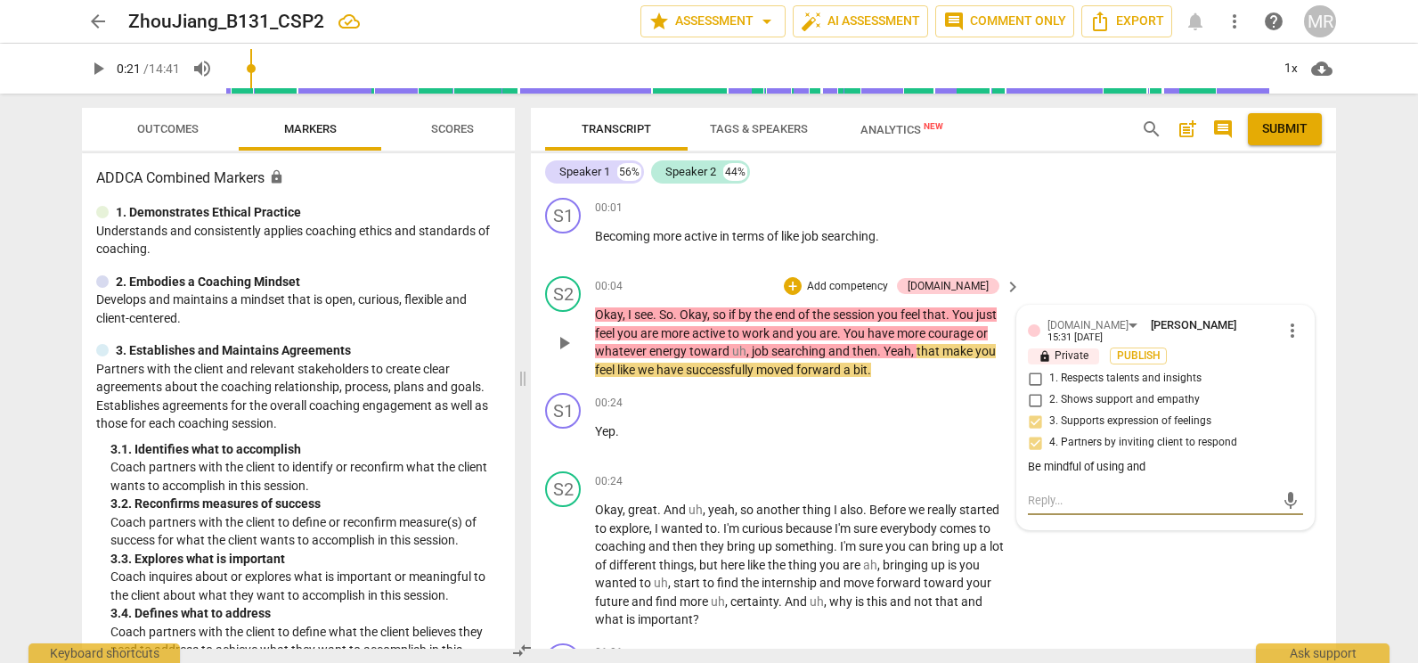
click at [1049, 493] on textarea at bounding box center [1151, 500] width 247 height 17
click at [1143, 464] on div "Be mindful of using and" at bounding box center [1165, 467] width 275 height 17
click at [1070, 493] on textarea at bounding box center [1151, 500] width 247 height 17
type textarea "Y"
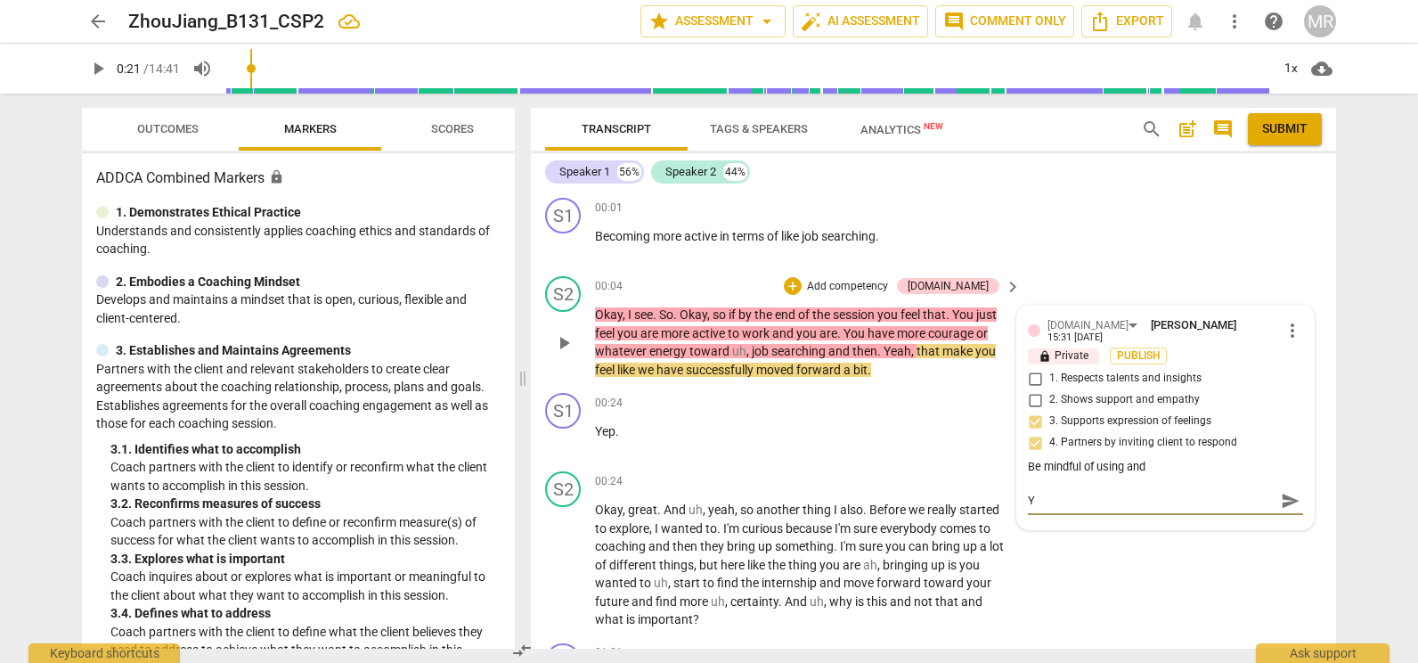
type textarea "Yo"
type textarea "You"
type textarea "Your"
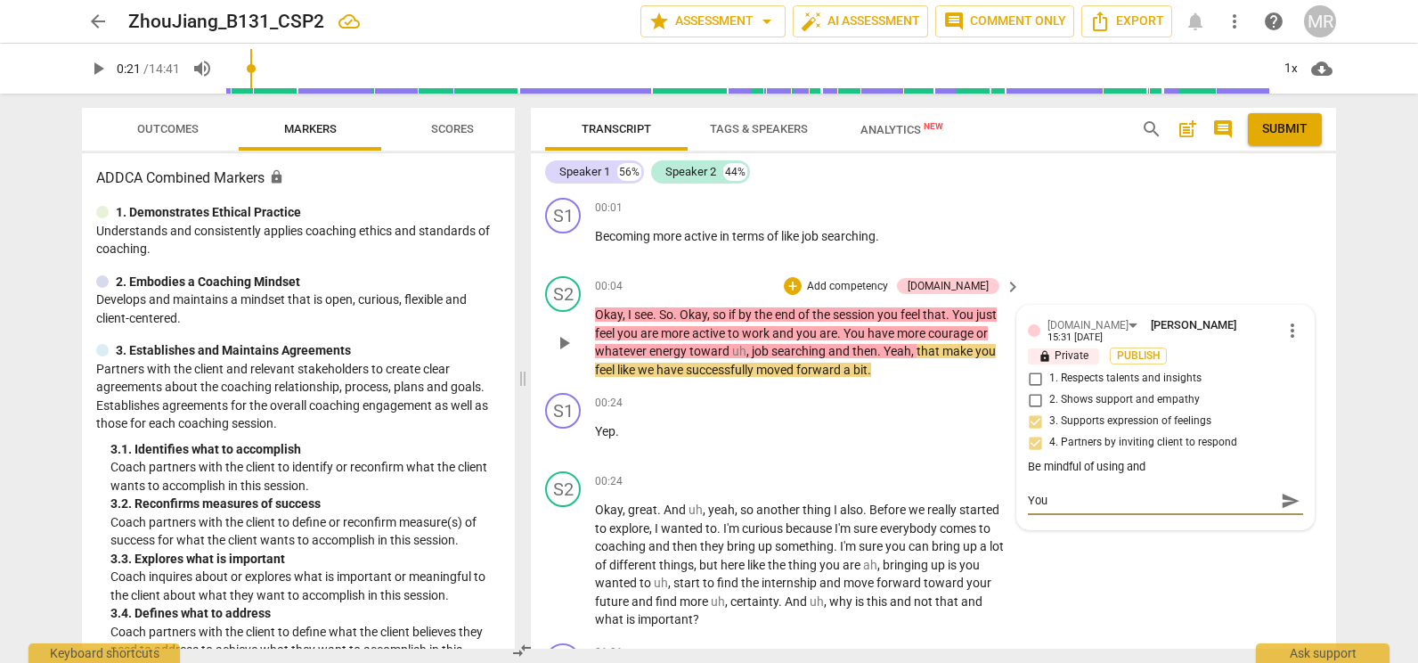
type textarea "Your"
type textarea "Your c"
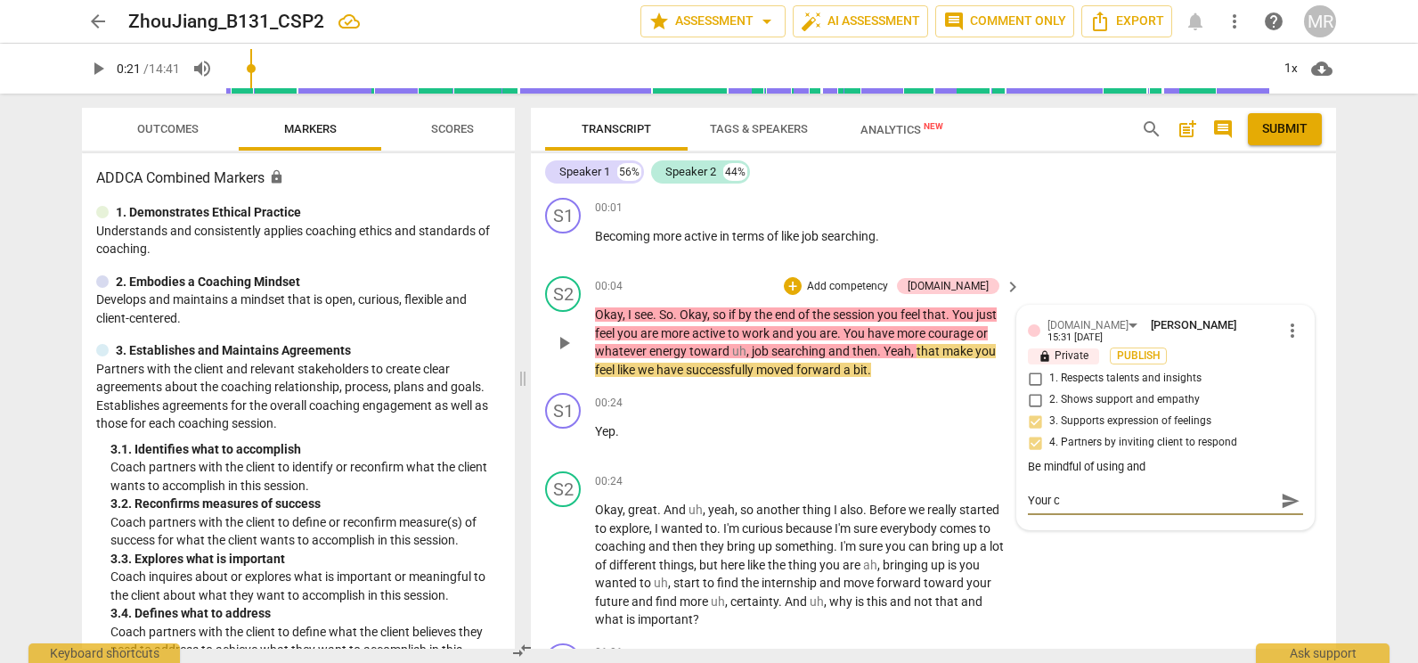
type textarea "Your cl"
type textarea "Your cli"
type textarea "Your clie"
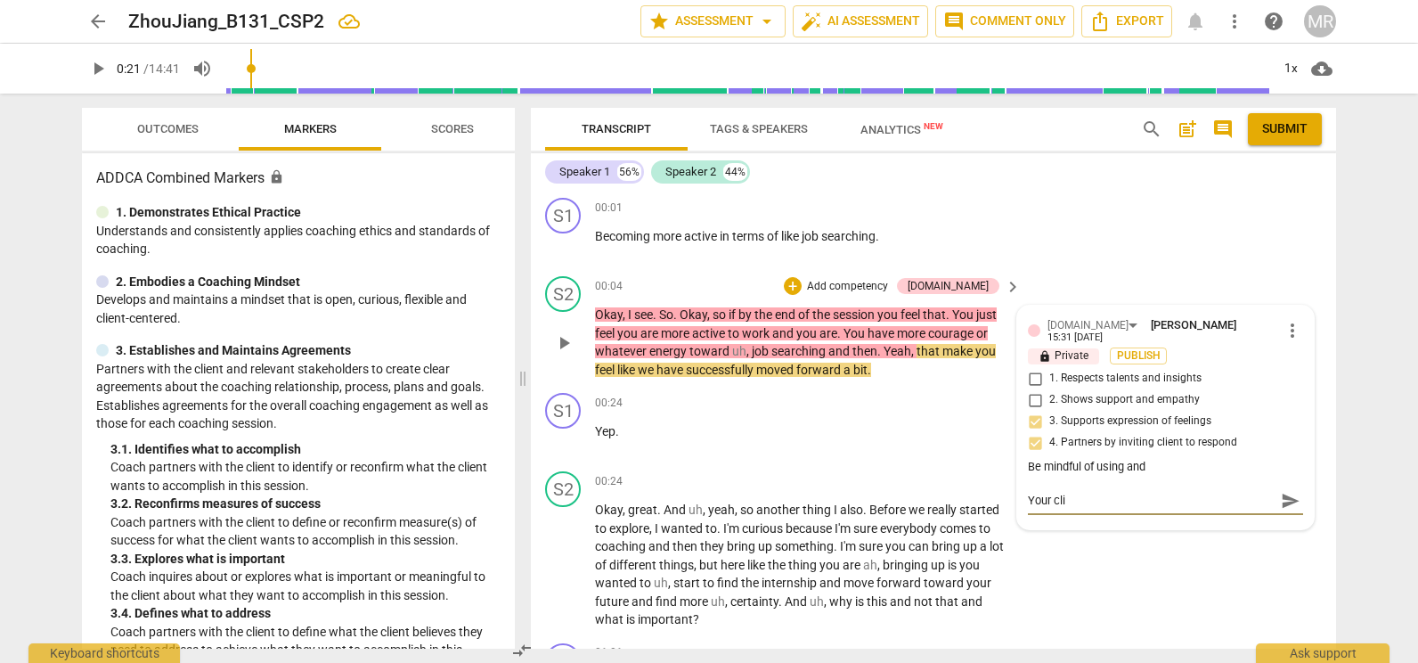
type textarea "Your clie"
type textarea "Your clien"
type textarea "Your client"
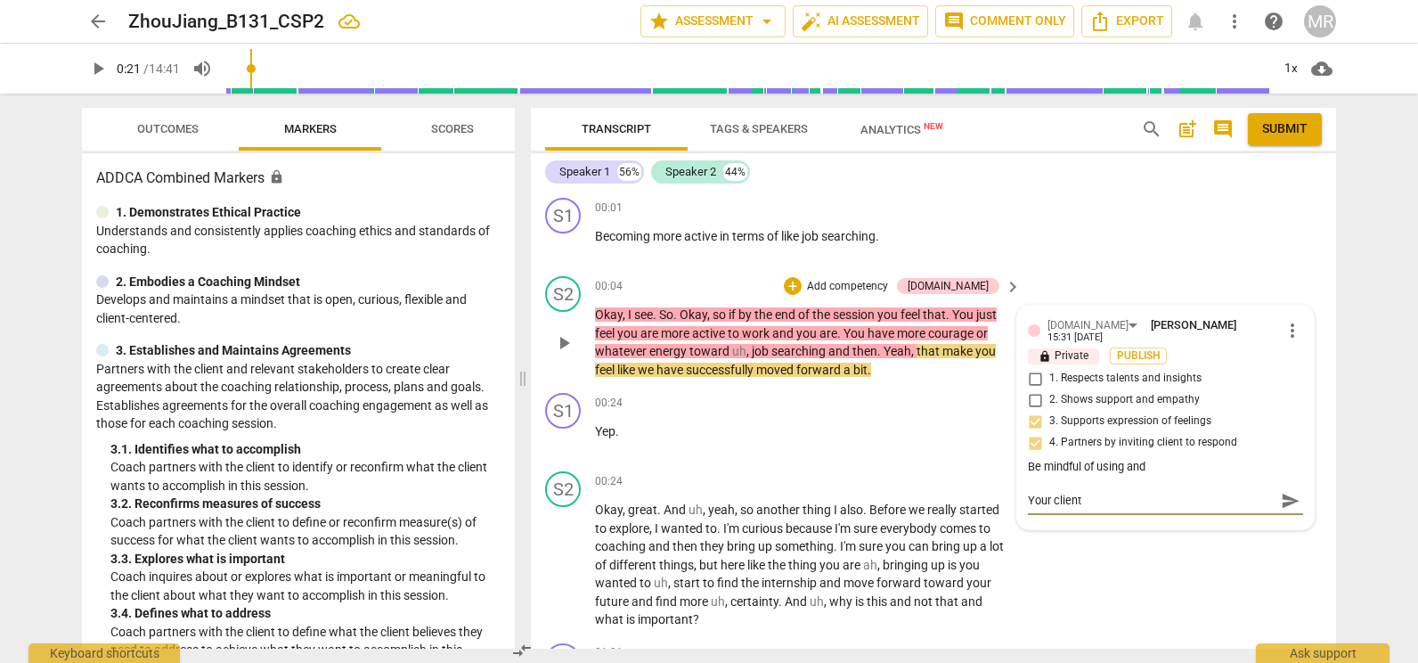
type textarea "Your client"
type textarea "Your client e"
type textarea "Your client ex"
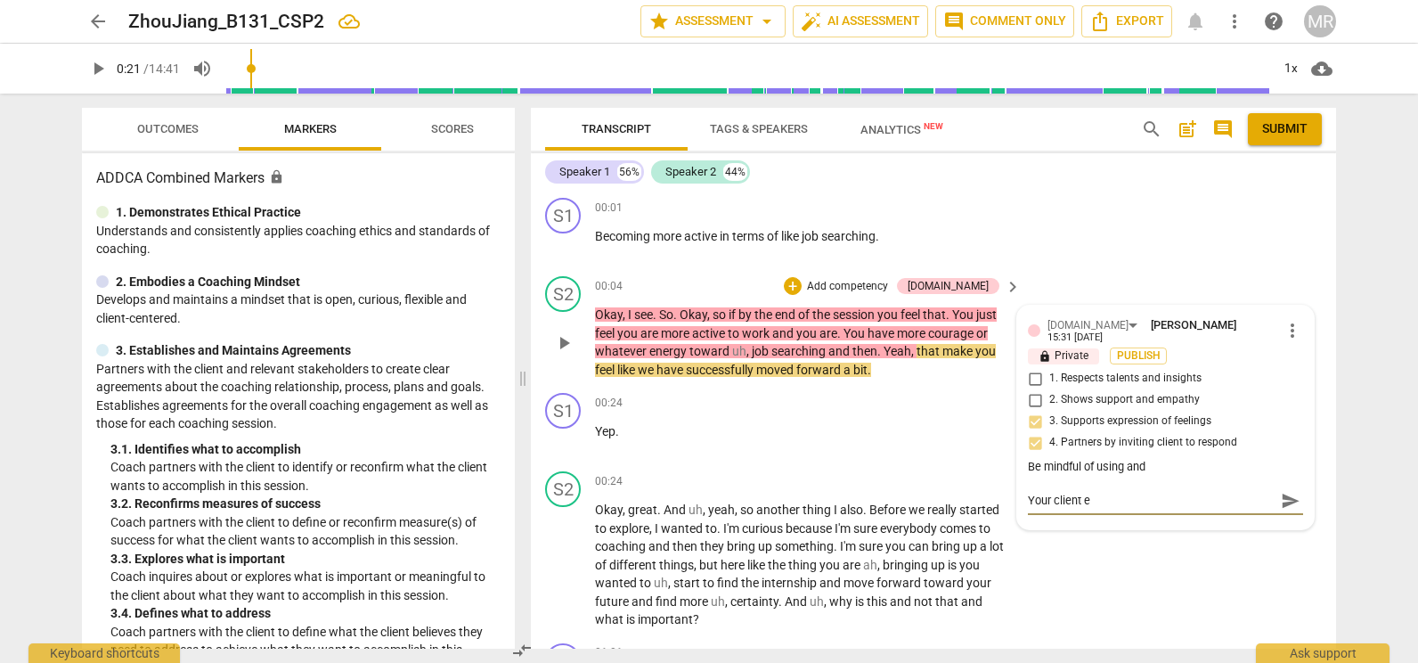
type textarea "Your client ex"
type textarea "Your client exp"
type textarea "Your client expr"
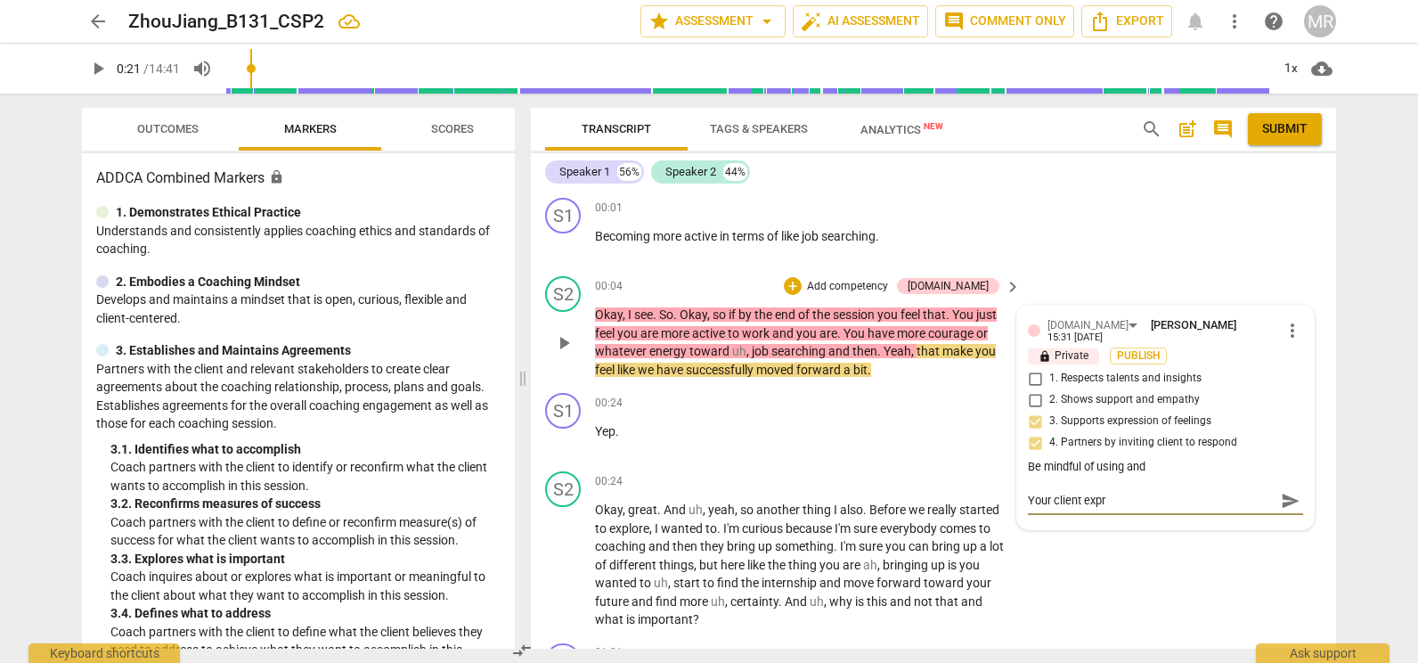
type textarea "Your client expre"
type textarea "Your client expres"
type textarea "Your client express"
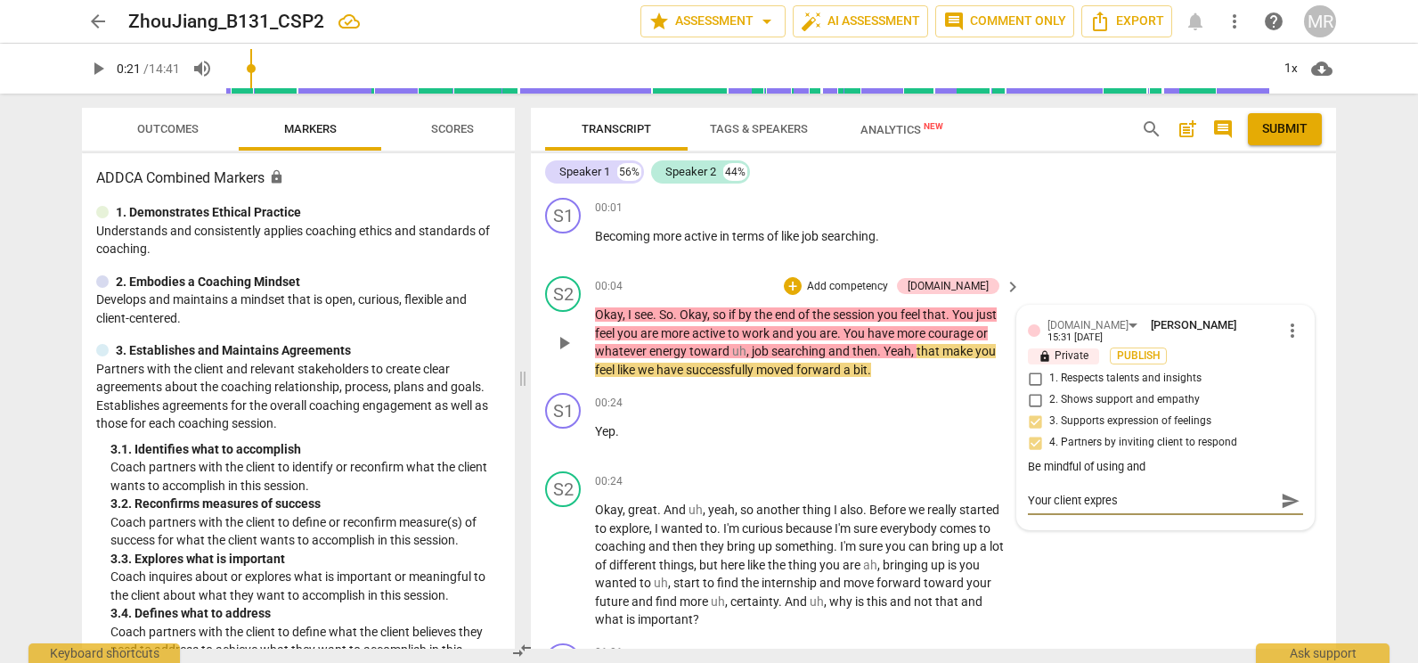
type textarea "Your client express"
type textarea "Your client expresse"
type textarea "Your client expressed"
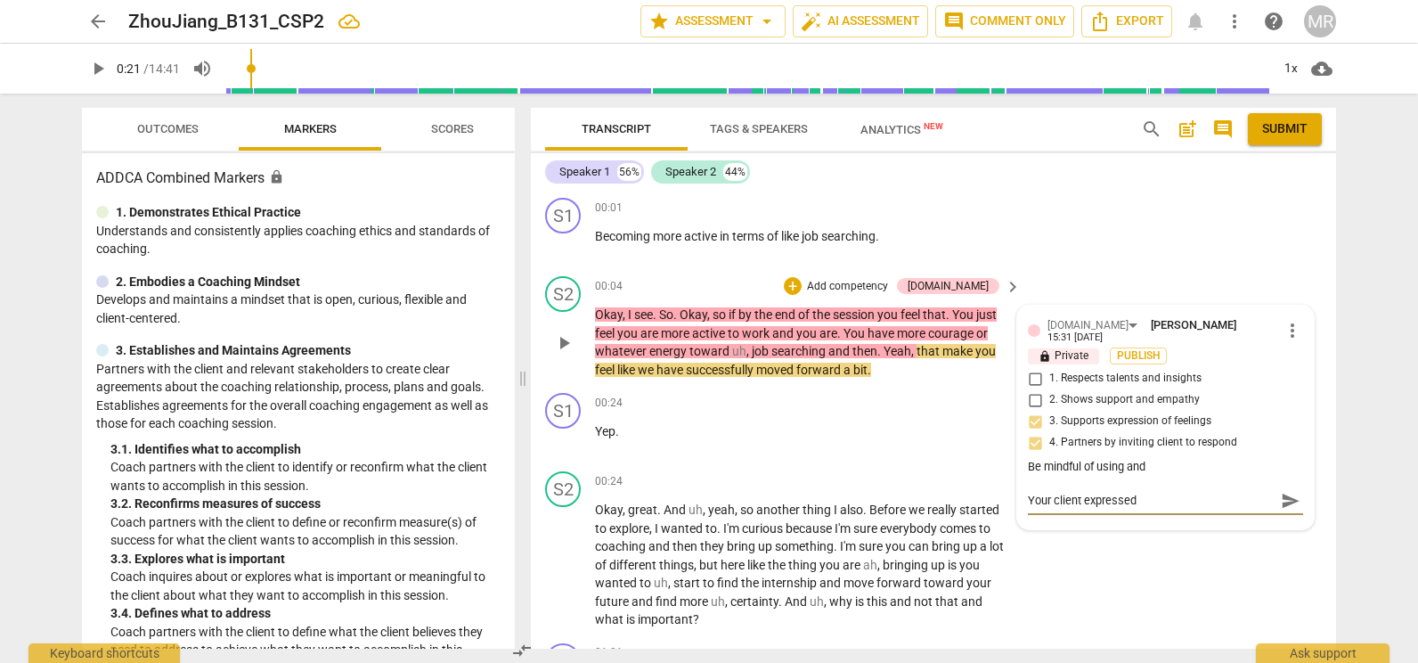
type textarea "Your client expressed"
type textarea "Your client expressed e"
type textarea "Your client expressed"
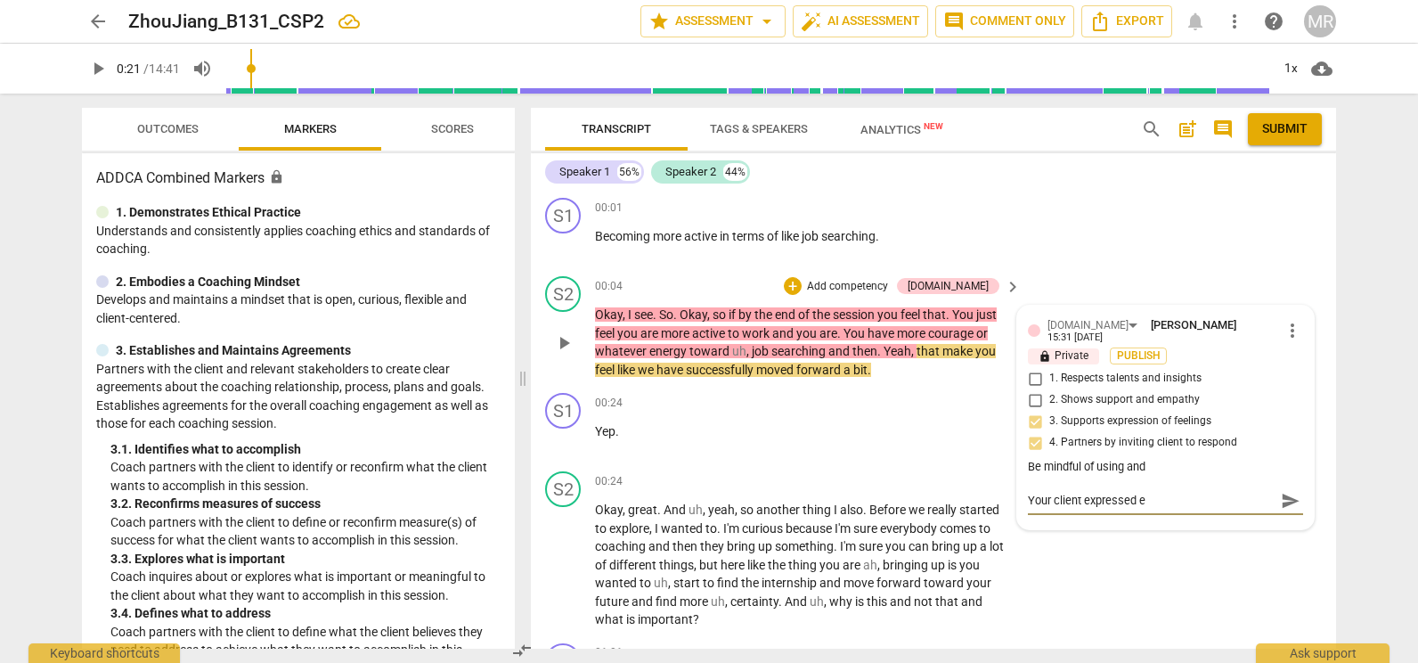
type textarea "Your client expressed"
type textarea "Your client expressed b"
type textarea "Your client expressed be"
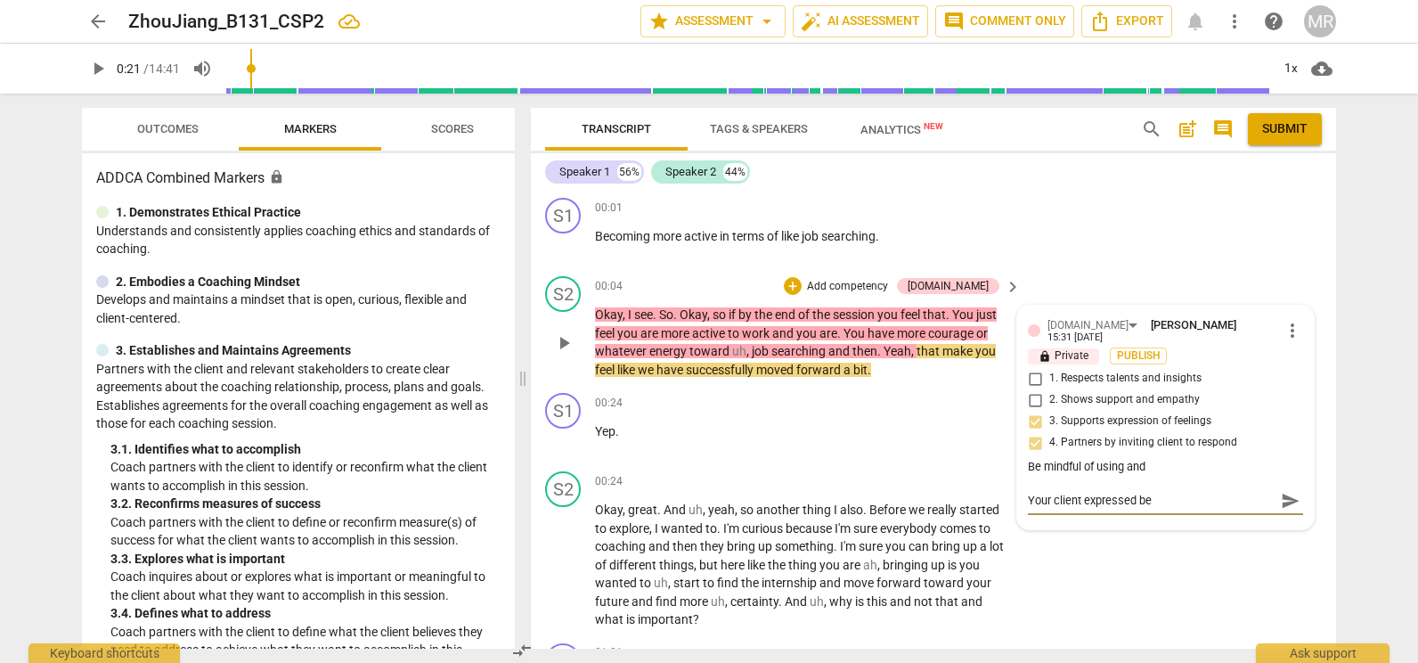
type textarea "Your client expressed bei"
type textarea "Your client expressed bein"
type textarea "Your client expressed being"
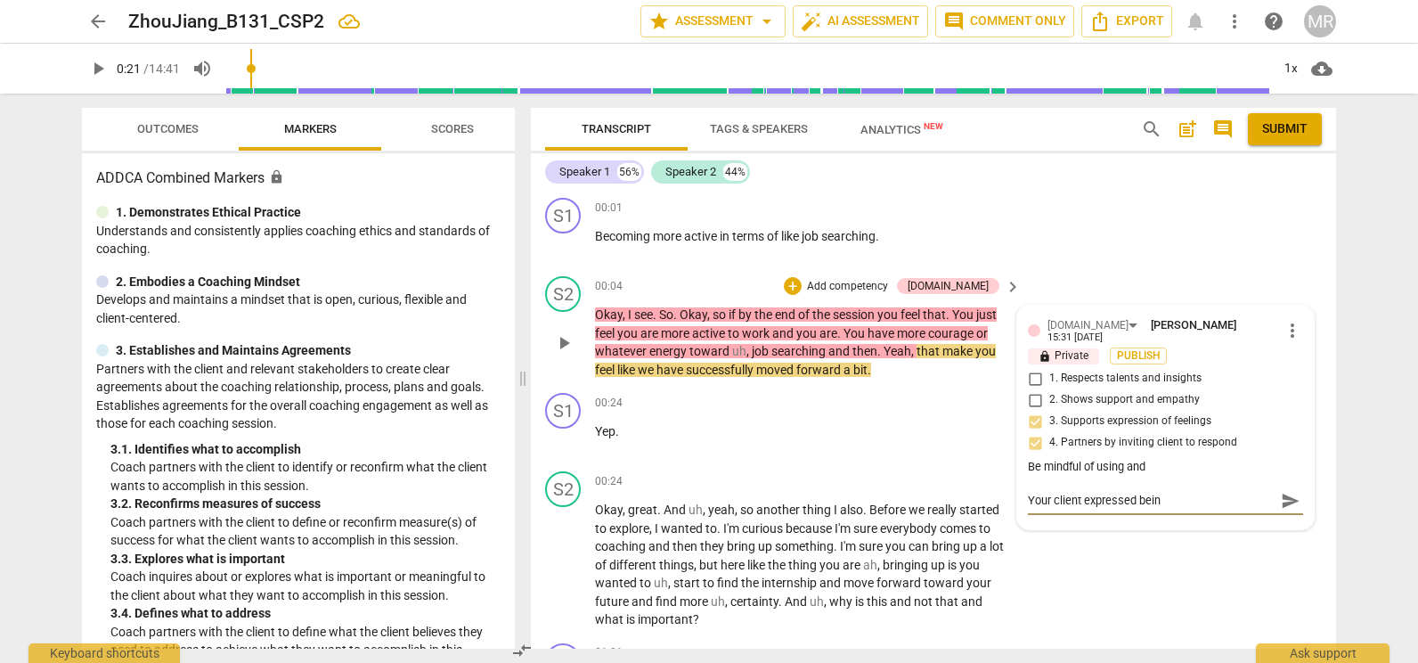
type textarea "Your client expressed being"
type textarea "Your client expressed being m"
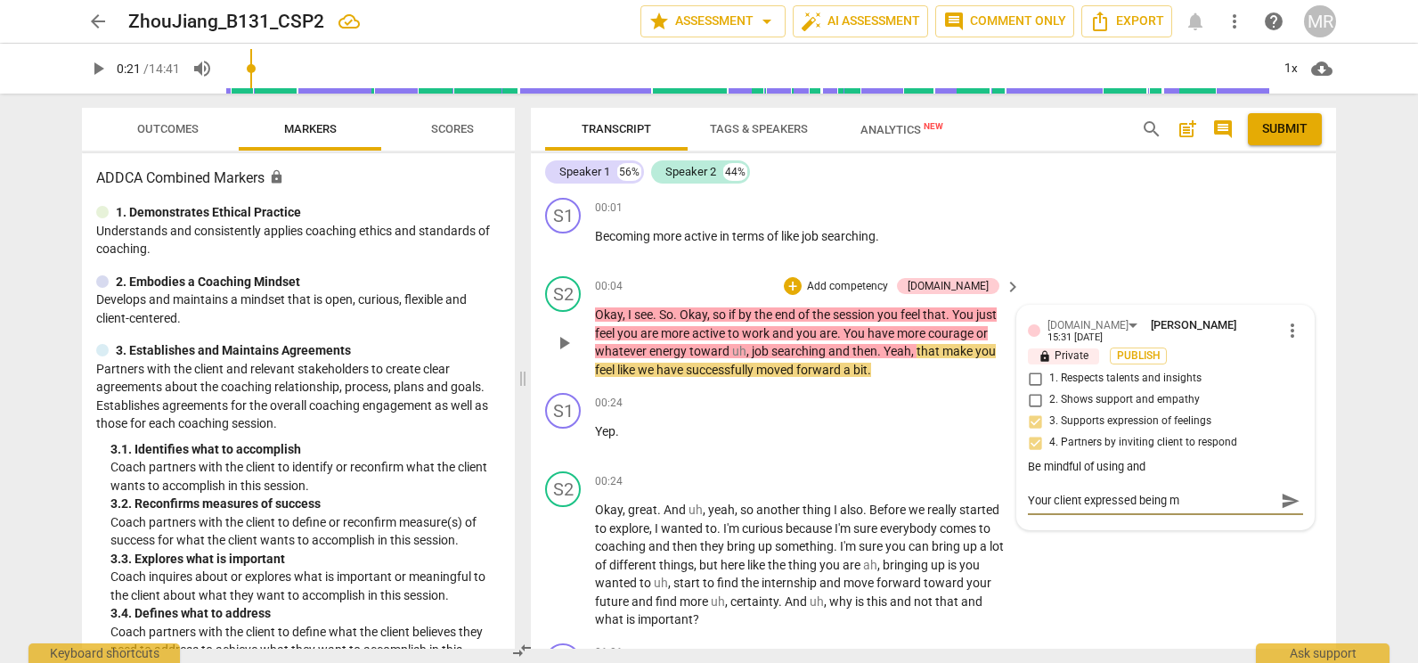
type textarea "Your client expressed being mo"
type textarea "Your client expressed being mor"
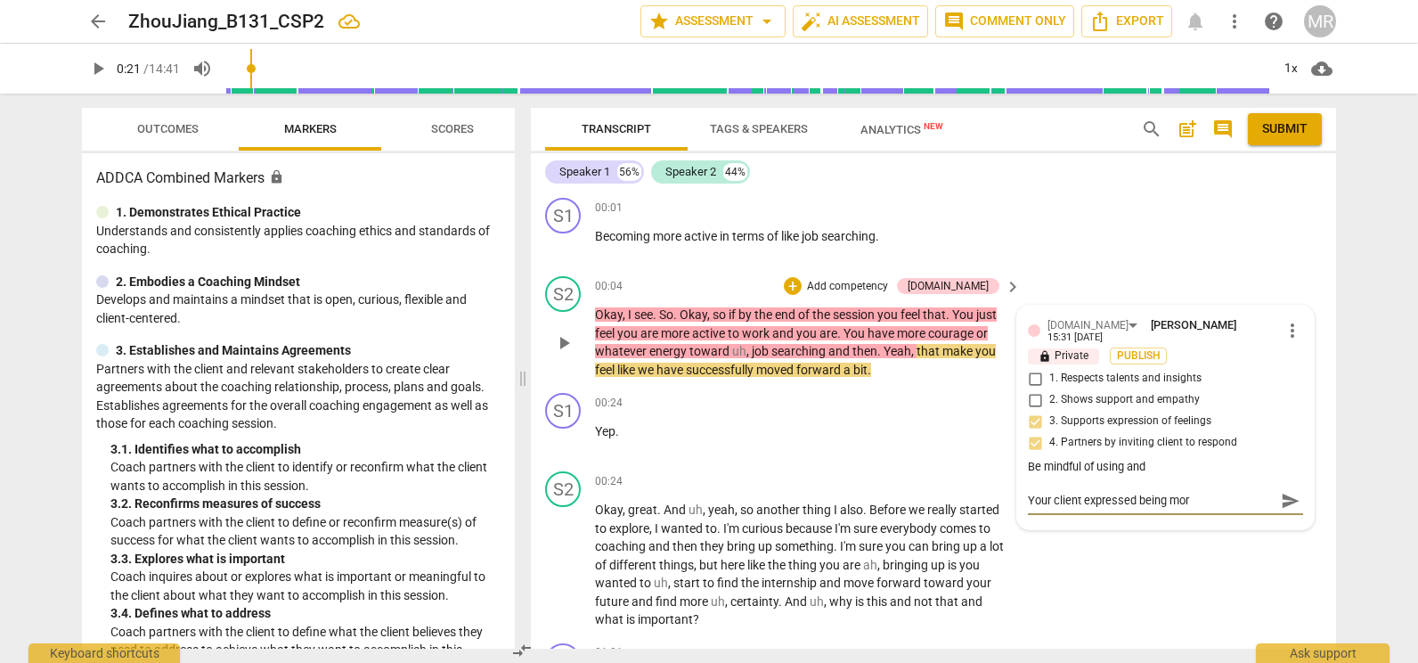
type textarea "Your client expressed being mor"
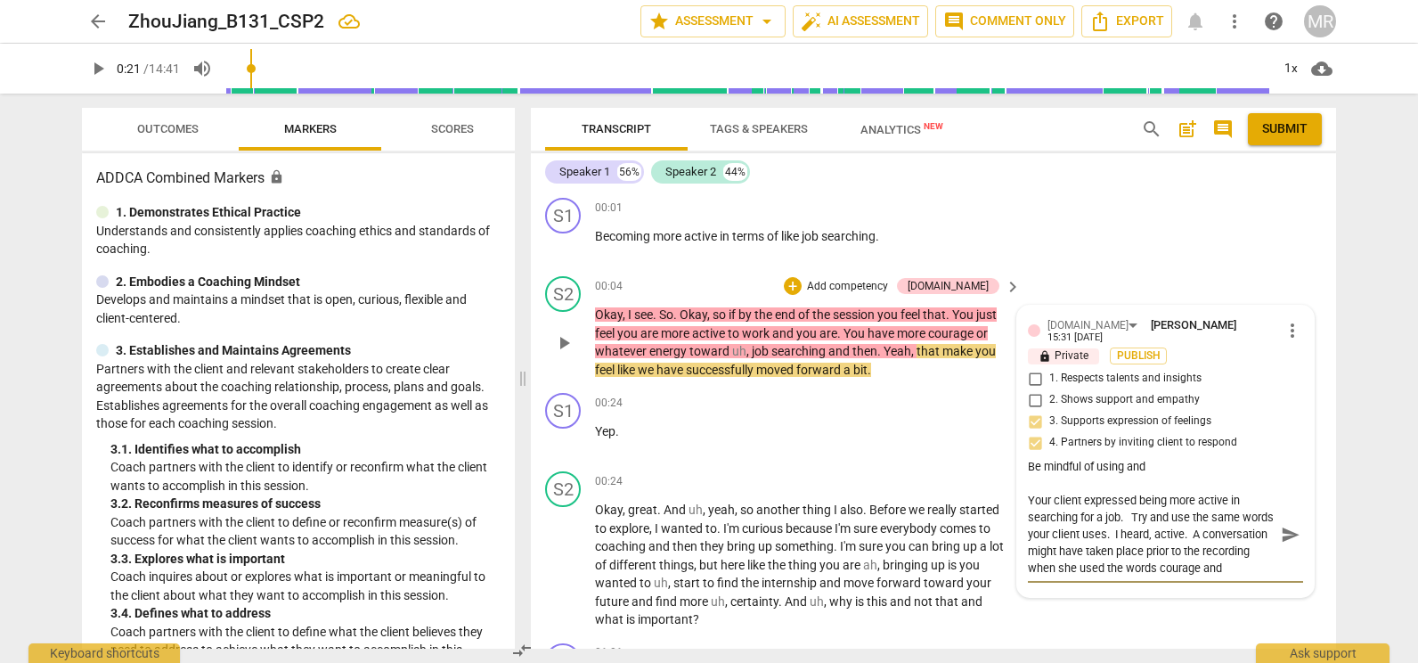
scroll to position [15, 0]
click at [1283, 328] on span "more_vert" at bounding box center [1292, 330] width 21 height 21
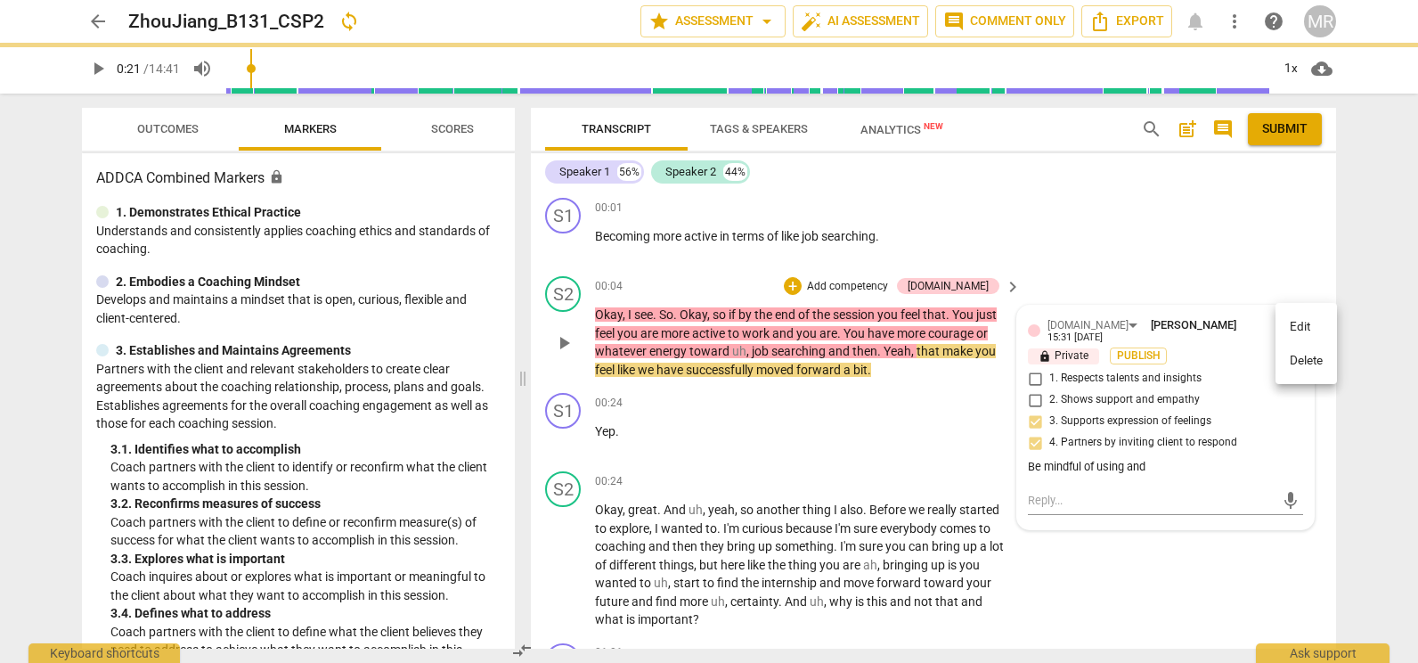
scroll to position [0, 0]
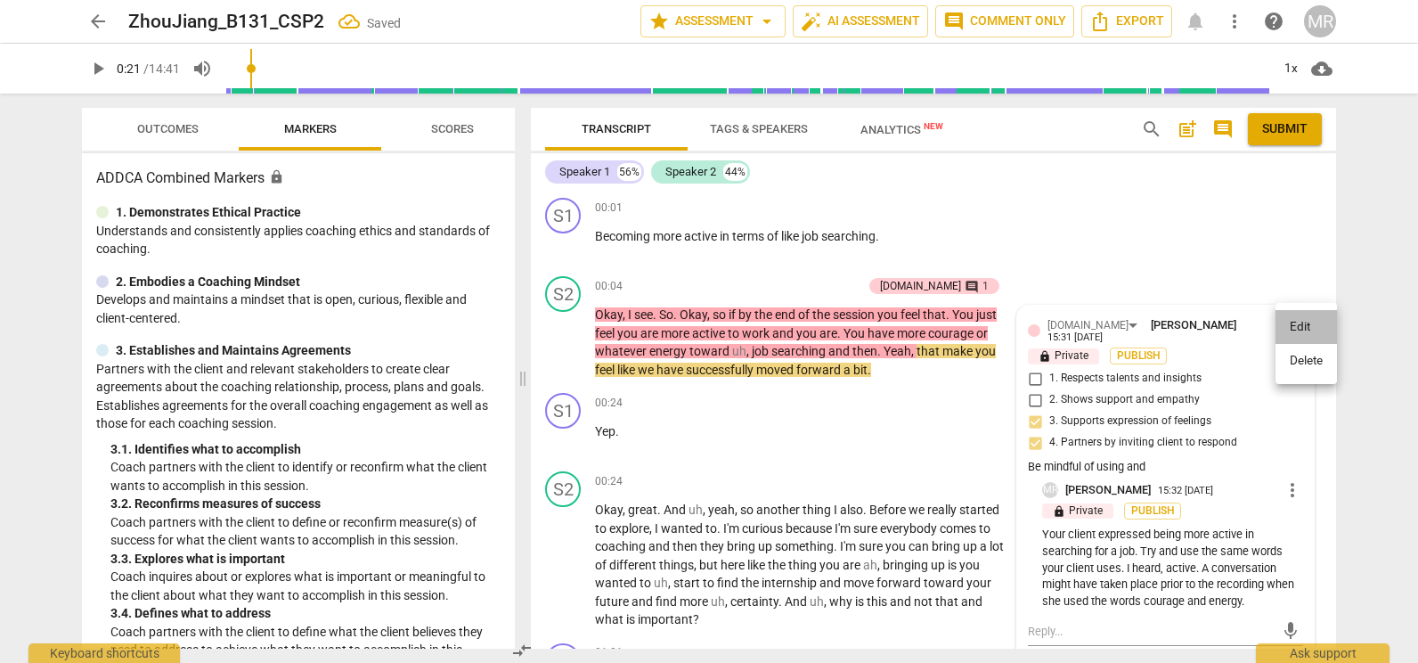
click at [1290, 329] on li "Edit" at bounding box center [1306, 327] width 61 height 34
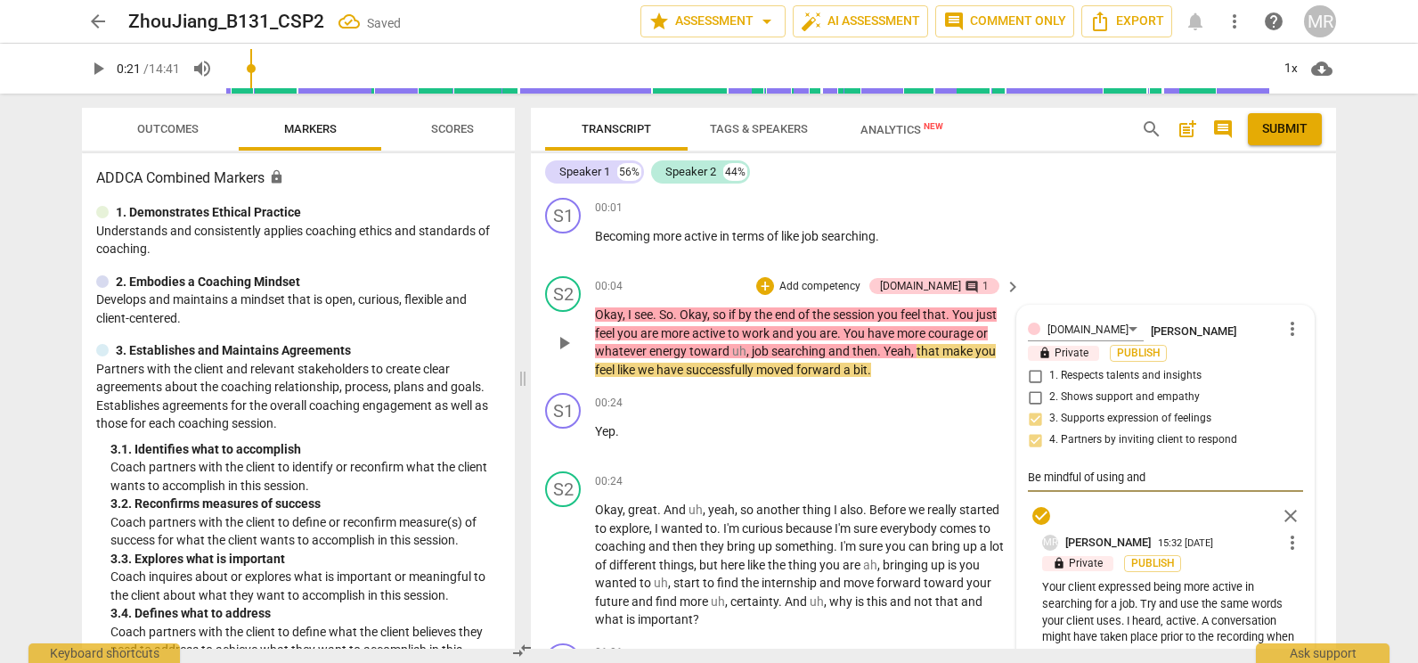
drag, startPoint x: 1164, startPoint y: 474, endPoint x: 1016, endPoint y: 487, distance: 148.5
click at [1017, 487] on div "[DOMAIN_NAME] [PERSON_NAME] more_vert lock Private Publish 1. Respects talents …" at bounding box center [1165, 490] width 297 height 368
click at [1236, 494] on div "[DOMAIN_NAME] [PERSON_NAME] more_vert lock Private Publish 1. Respects talents …" at bounding box center [1165, 424] width 275 height 216
click at [1233, 525] on div "check_circle close" at bounding box center [1165, 515] width 275 height 26
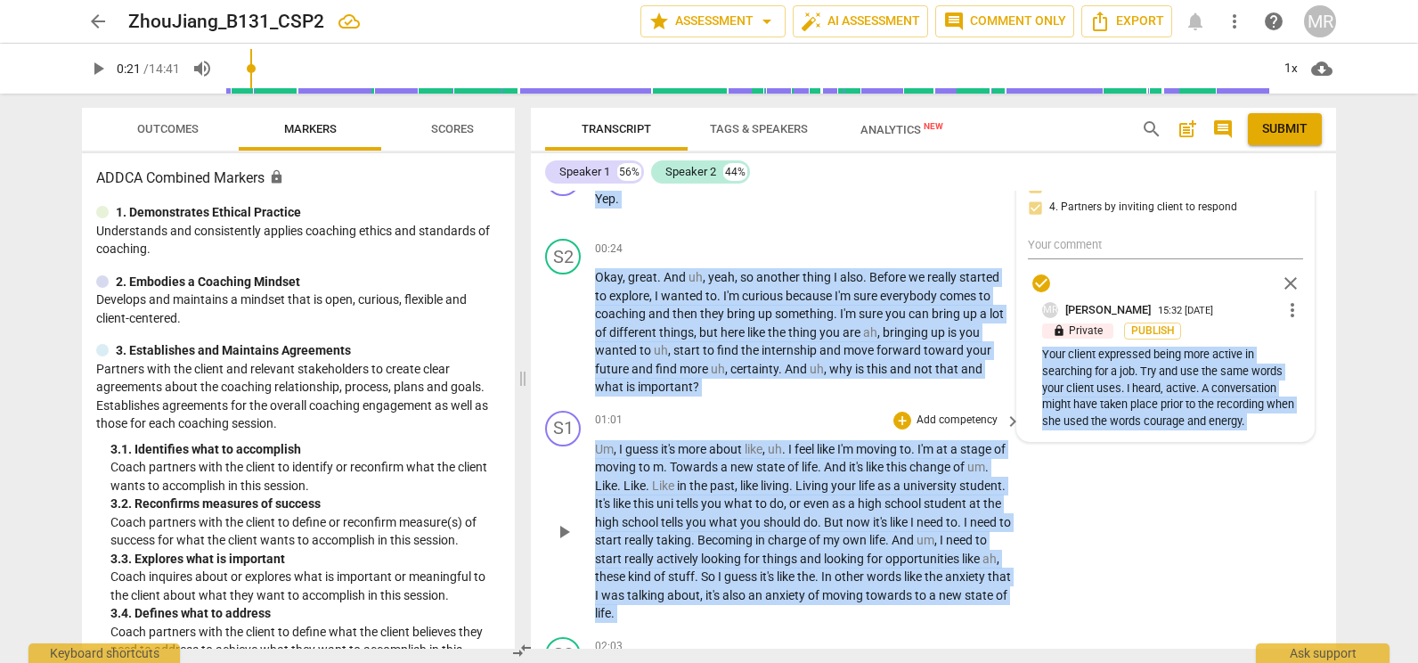
scroll to position [251, 0]
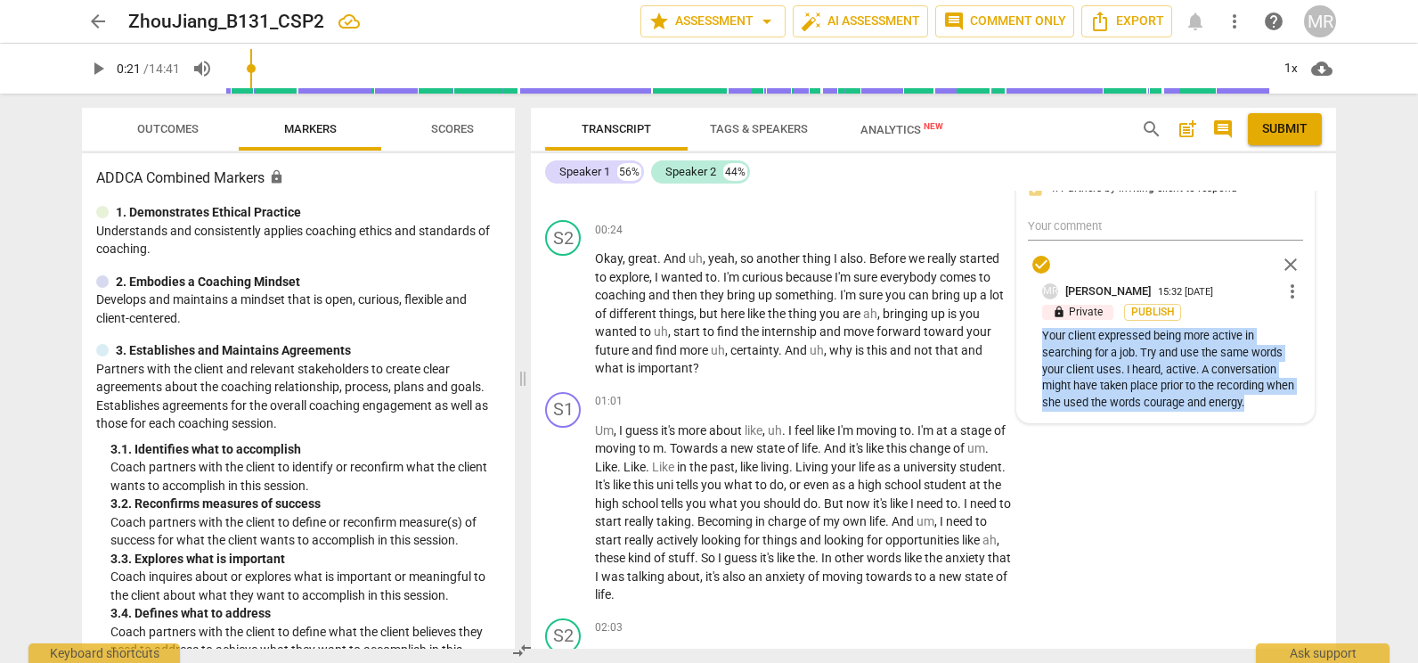
drag, startPoint x: 1040, startPoint y: 587, endPoint x: 1258, endPoint y: 420, distance: 274.4
click at [1258, 420] on div "[DOMAIN_NAME] [PERSON_NAME] more_vert lock Private Publish 1. Respects talents …" at bounding box center [1165, 238] width 297 height 368
drag, startPoint x: 1258, startPoint y: 420, endPoint x: 1183, endPoint y: 372, distance: 88.5
copy p "Your client expressed being more active in searching for a job. Try and use the…"
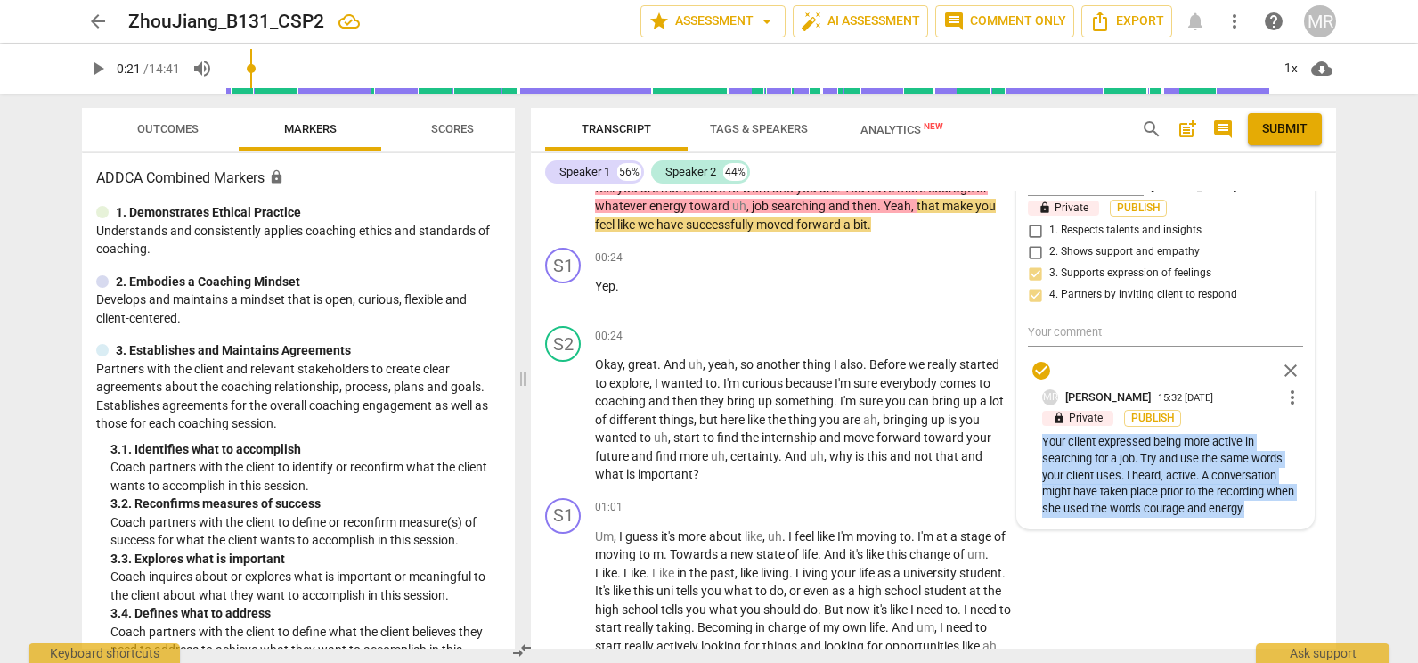
scroll to position [126, 0]
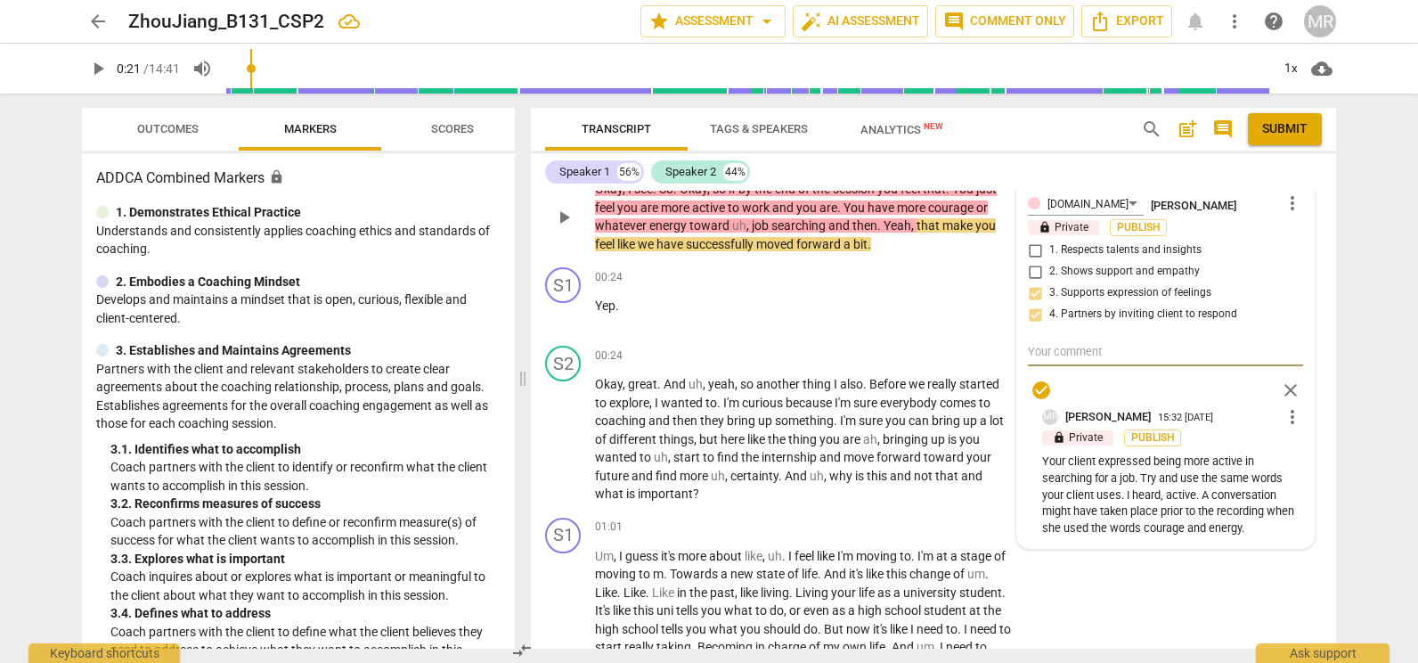
click at [1132, 355] on textarea at bounding box center [1165, 351] width 275 height 17
paste textarea "Your client expressed being more active in searching for a job. Try and use the…"
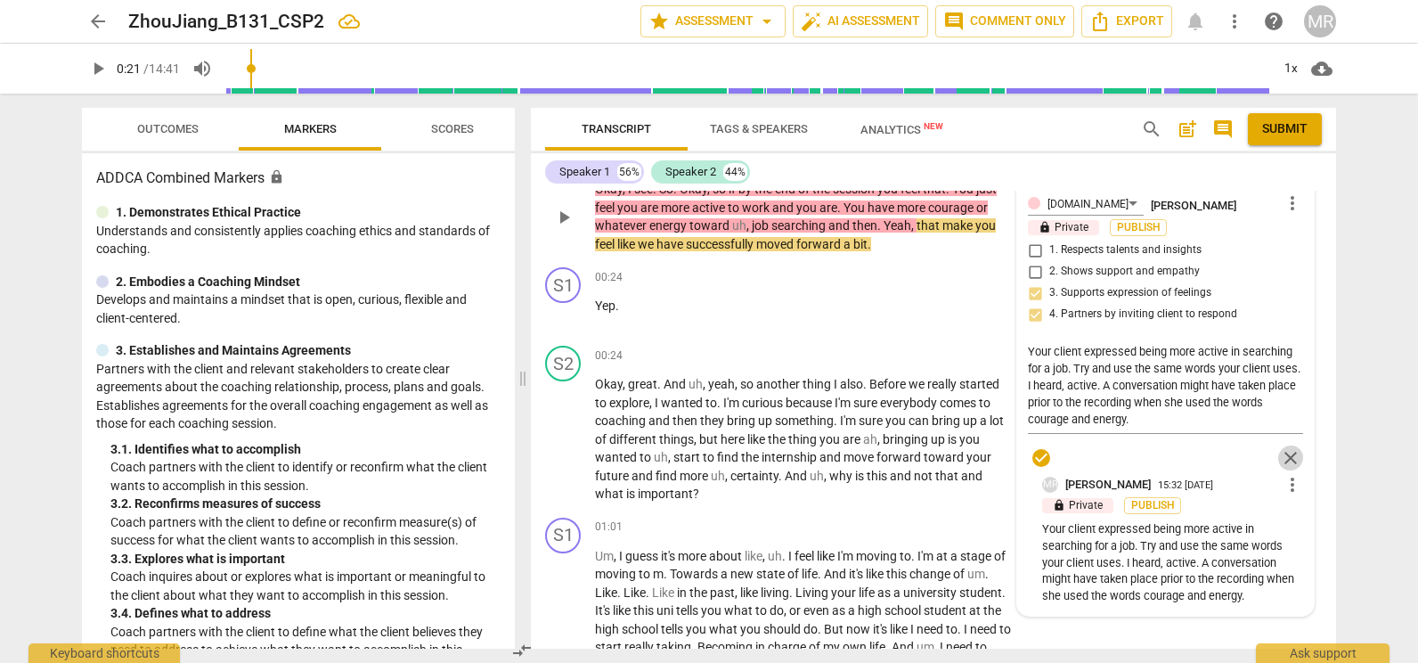
click at [1289, 453] on span "close" at bounding box center [1290, 457] width 21 height 21
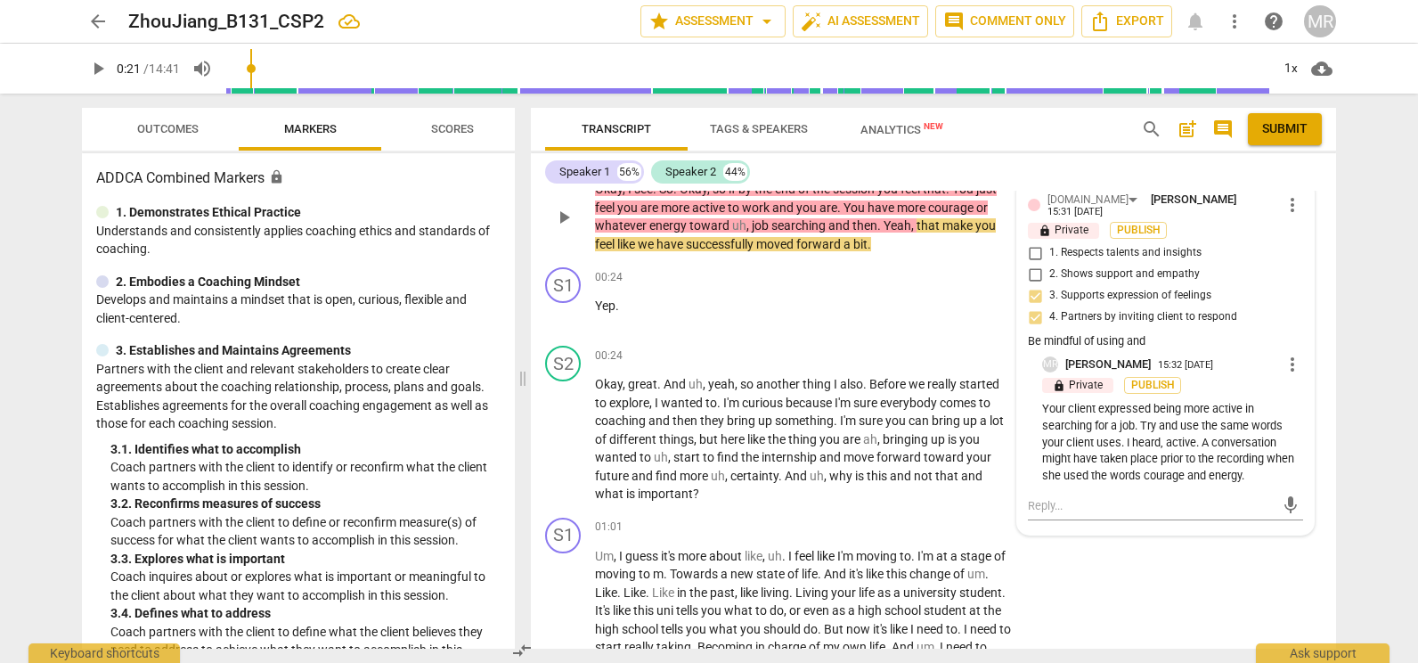
scroll to position [143, 0]
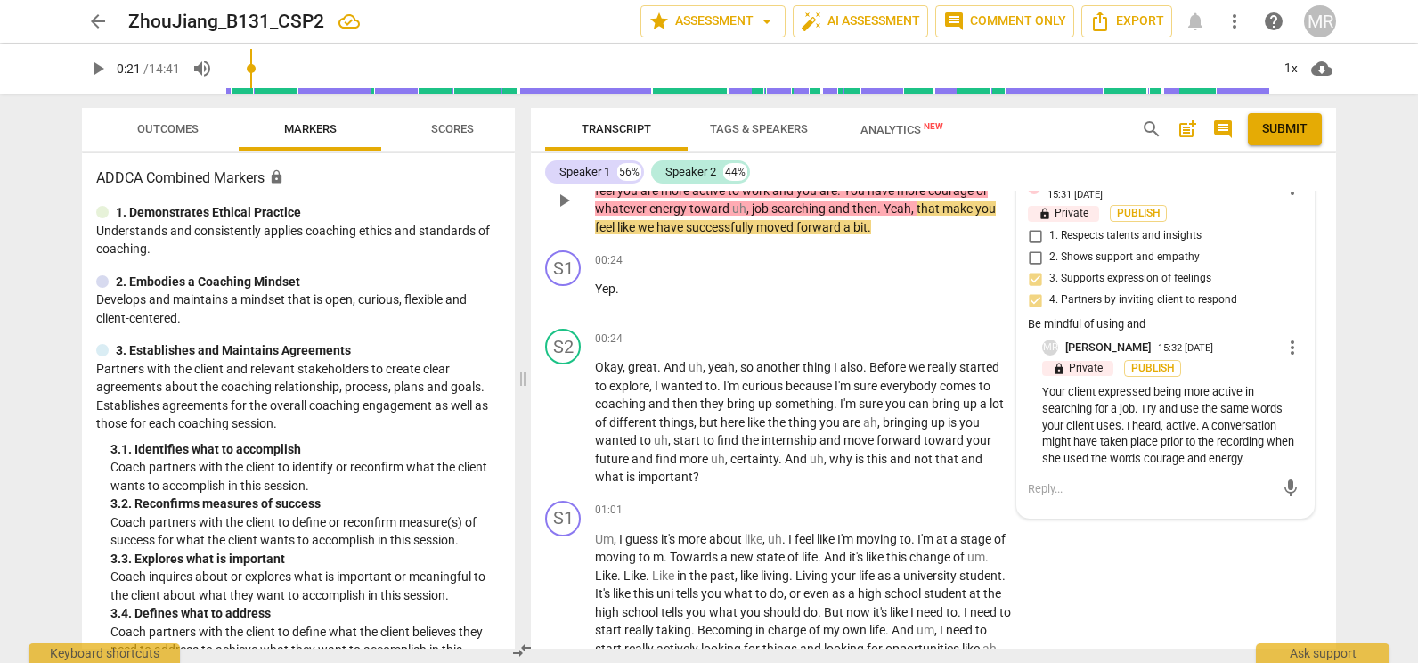
click at [1235, 329] on div "[DOMAIN_NAME] [PERSON_NAME] 15:31 [DATE] more_vert lock Private Publish 1. Resp…" at bounding box center [1165, 255] width 275 height 163
click at [1282, 347] on span "more_vert" at bounding box center [1292, 347] width 21 height 21
click at [1290, 346] on li "Edit" at bounding box center [1306, 341] width 61 height 34
click at [1038, 395] on div "[DOMAIN_NAME] [PERSON_NAME] 15:31 [DATE] more_vert lock Private Publish 1. Resp…" at bounding box center [1165, 347] width 275 height 347
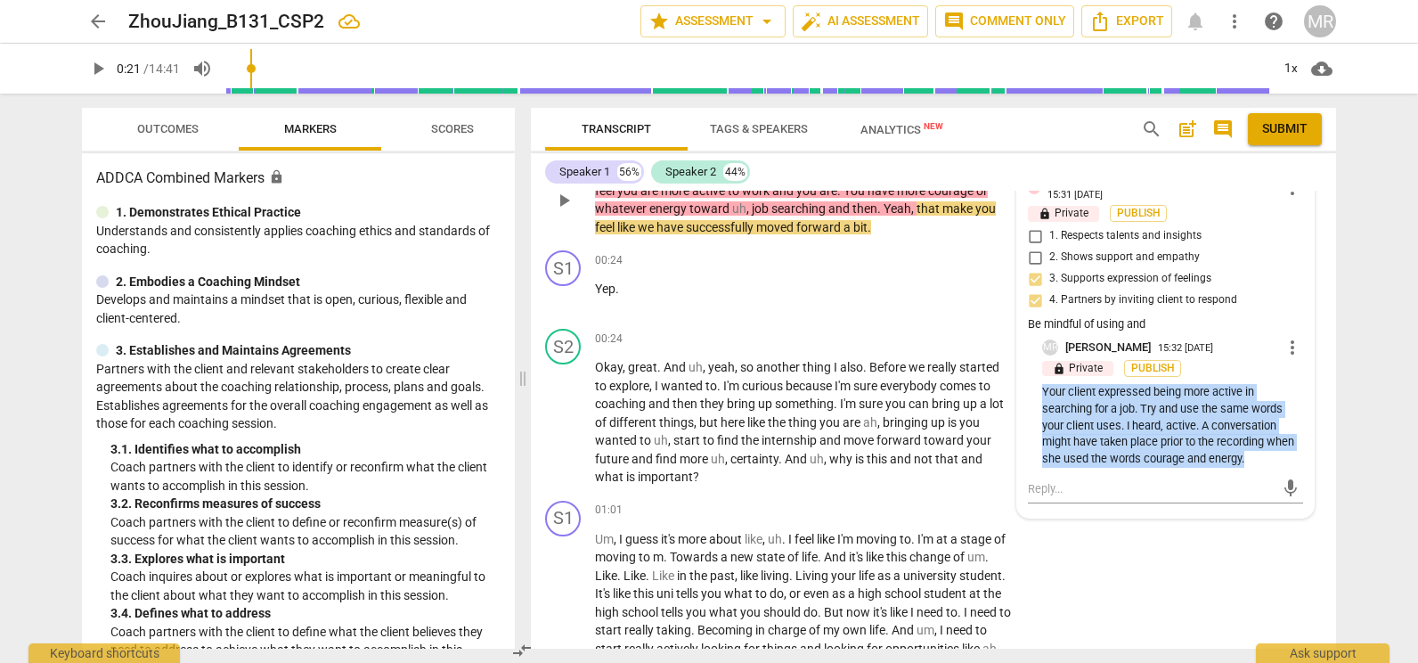
drag, startPoint x: 1243, startPoint y: 450, endPoint x: 1034, endPoint y: 381, distance: 219.4
click at [1034, 381] on div "[DOMAIN_NAME] [PERSON_NAME] 15:31 [DATE] more_vert lock Private Publish 1. Resp…" at bounding box center [1165, 340] width 275 height 333
drag, startPoint x: 1034, startPoint y: 381, endPoint x: 1067, endPoint y: 404, distance: 40.3
copy p "Your client expressed being more active in searching for a job. Try and use the…"
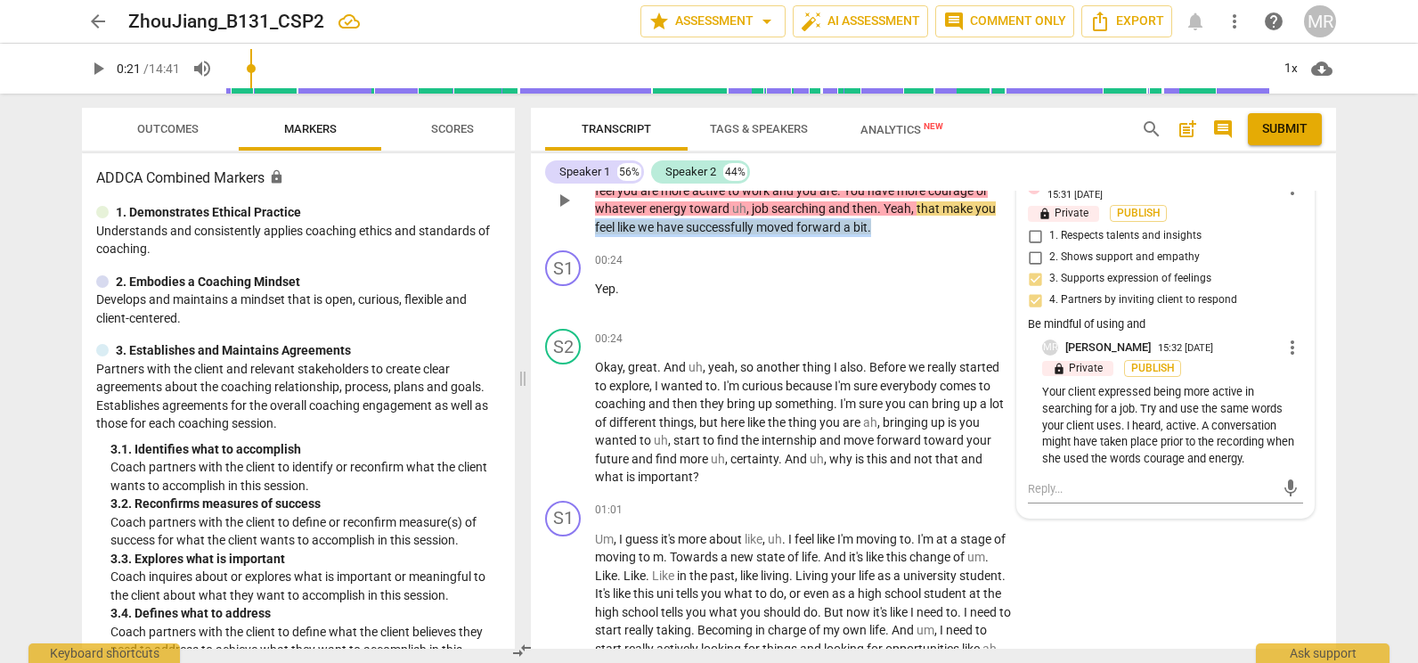
drag, startPoint x: 1329, startPoint y: 233, endPoint x: 1325, endPoint y: 209, distance: 24.3
click at [1325, 209] on div "S2 play_arrow pause 00:04 + Add competency [DOMAIN_NAME] comment 1 keyboard_arr…" at bounding box center [933, 184] width 805 height 117
drag, startPoint x: 1325, startPoint y: 209, endPoint x: 1263, endPoint y: 215, distance: 62.6
click at [1263, 215] on div "lock Private Publish" at bounding box center [1165, 213] width 275 height 17
click at [1285, 341] on span "more_vert" at bounding box center [1292, 347] width 21 height 21
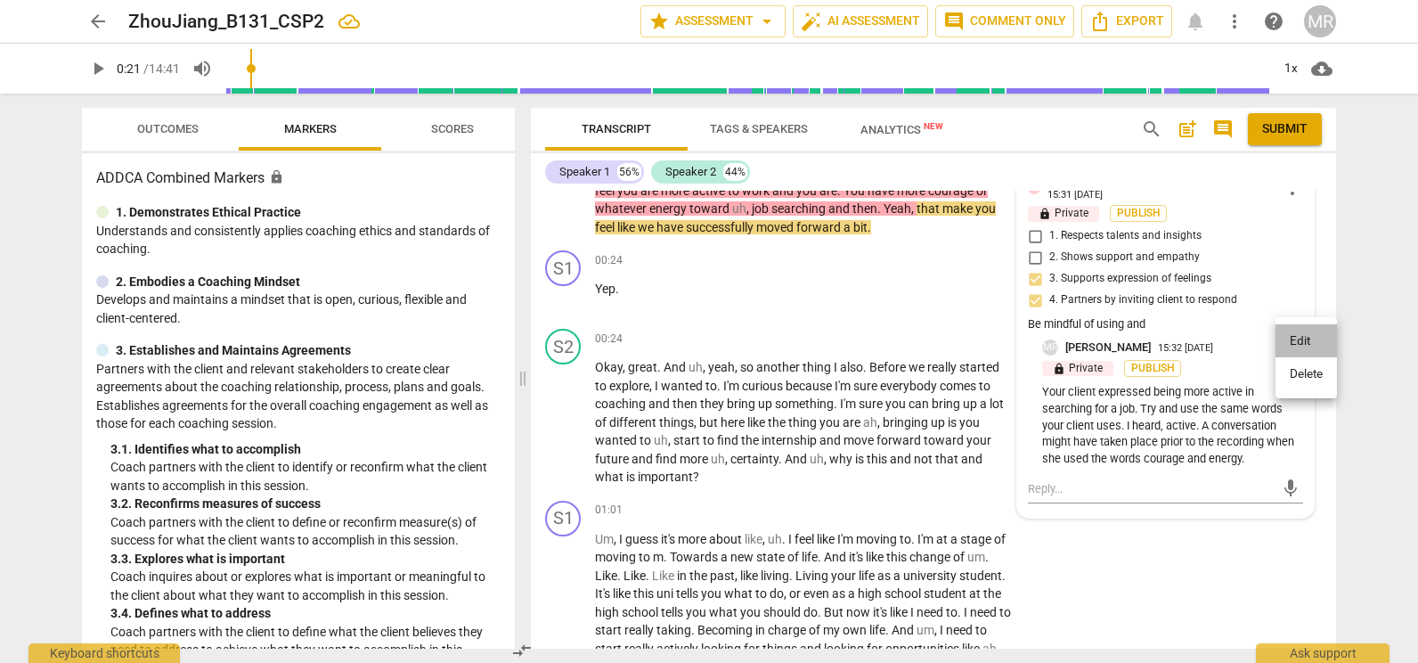
click at [1298, 338] on li "Edit" at bounding box center [1306, 341] width 61 height 34
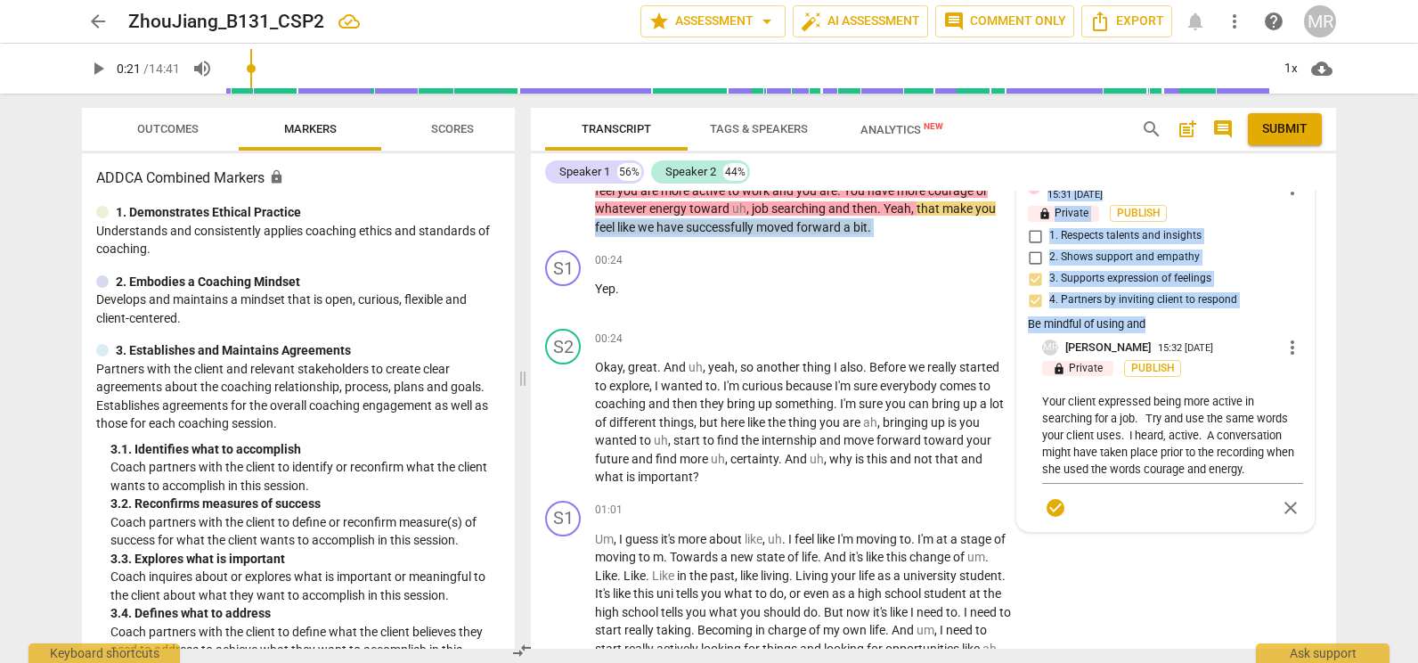
drag, startPoint x: 1143, startPoint y: 310, endPoint x: 1334, endPoint y: 213, distance: 213.9
click at [1334, 213] on div "S1 play_arrow pause 00:01 + Add competency keyboard_arrow_right Becoming more a…" at bounding box center [933, 420] width 805 height 458
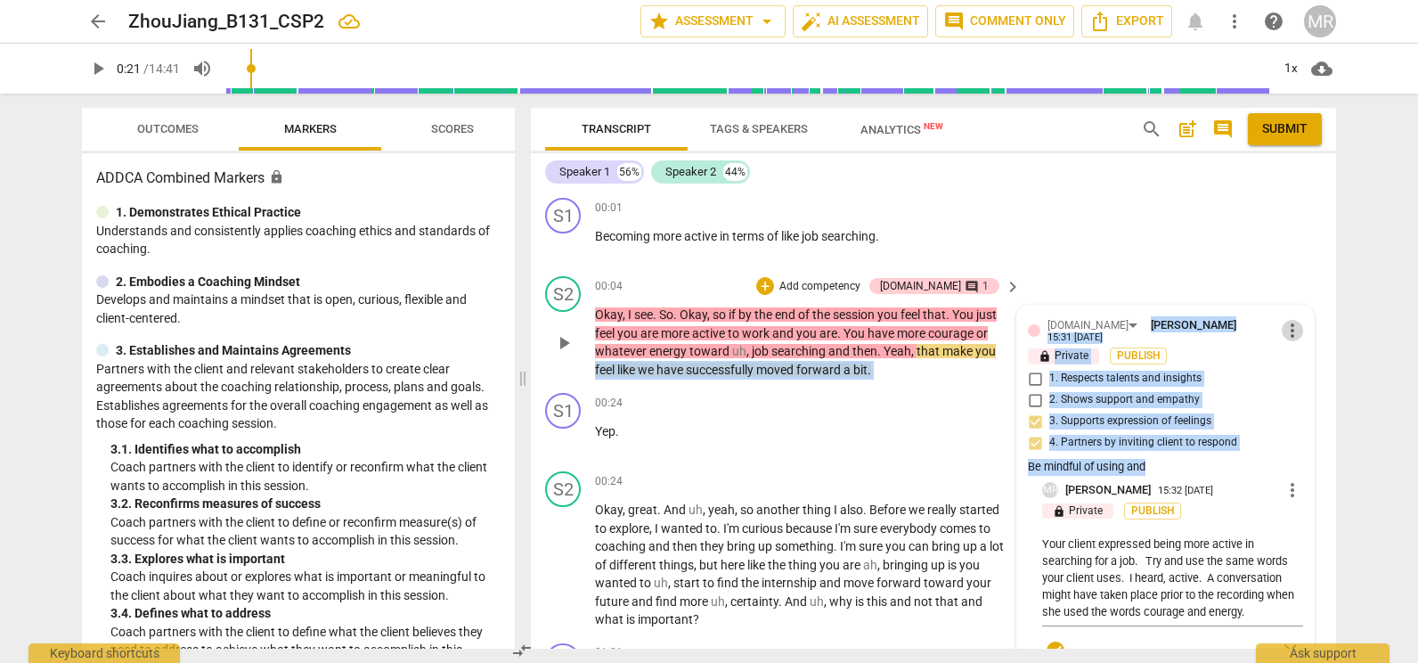
click at [1286, 325] on span "more_vert" at bounding box center [1292, 330] width 21 height 21
click at [1300, 326] on li "Edit" at bounding box center [1306, 327] width 61 height 34
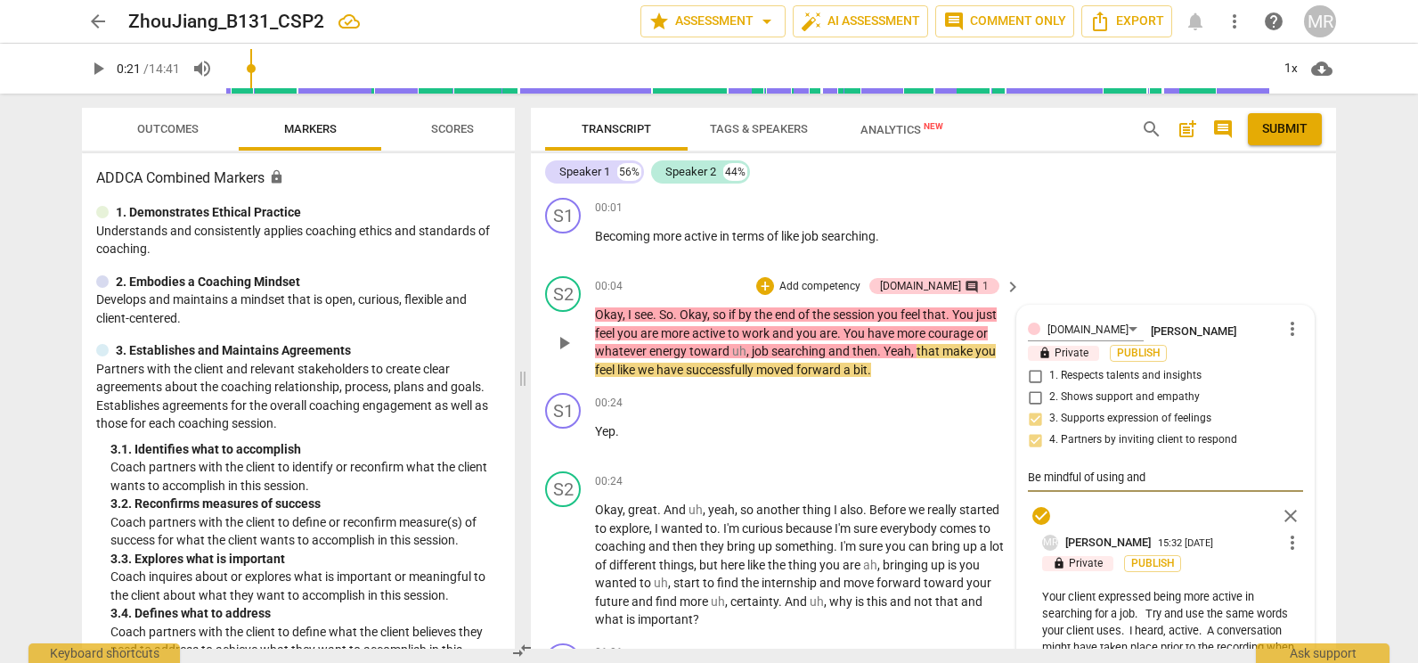
click at [1151, 469] on textarea "Be mindful of using and" at bounding box center [1165, 477] width 275 height 17
drag, startPoint x: 1149, startPoint y: 477, endPoint x: 1023, endPoint y: 485, distance: 126.7
click at [1023, 485] on div "[DOMAIN_NAME] [PERSON_NAME] more_vert lock Private Publish 1. Respects talents …" at bounding box center [1165, 509] width 297 height 407
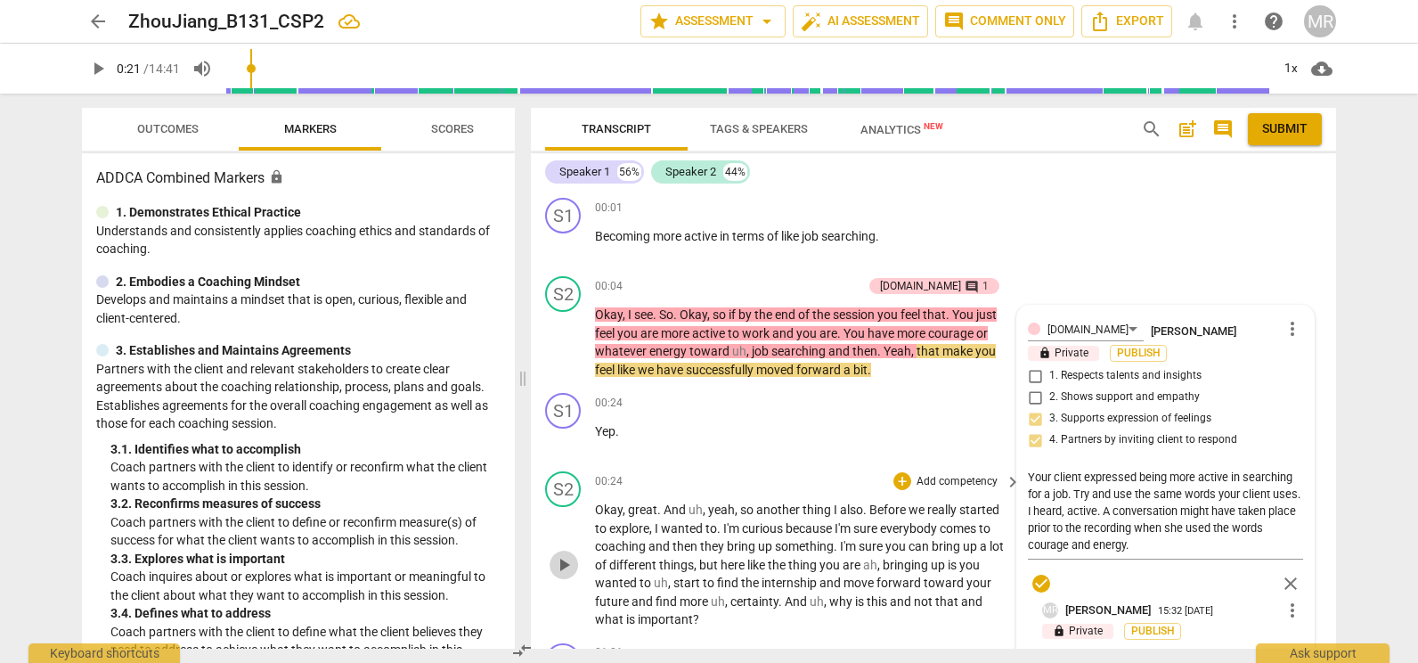
click at [575, 568] on span "play_arrow" at bounding box center [564, 564] width 29 height 21
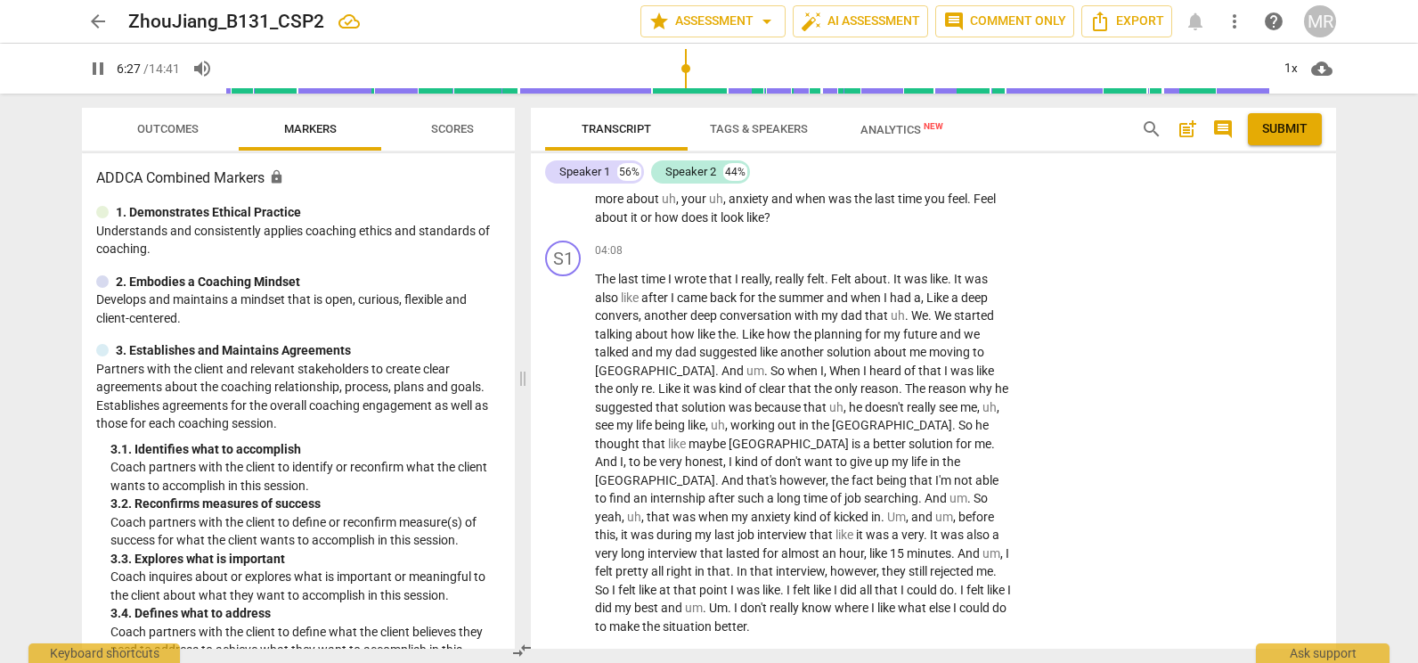
scroll to position [1911, 0]
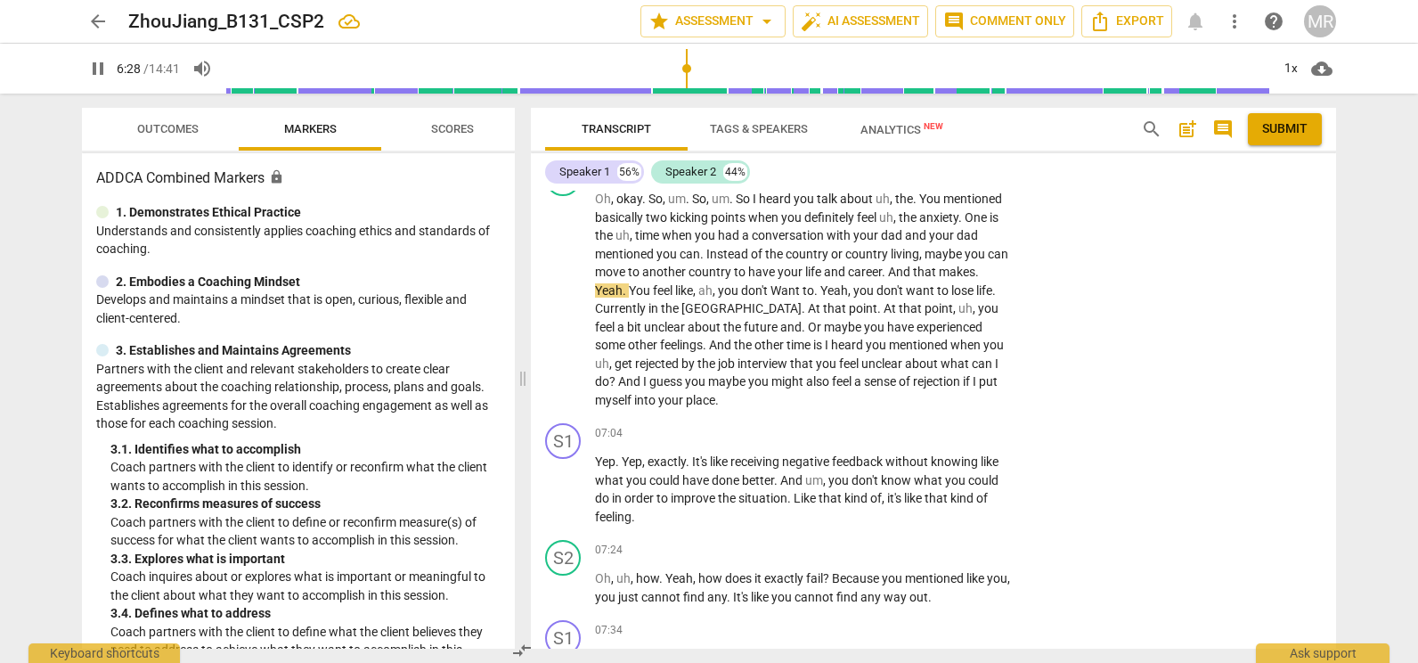
click at [575, 568] on div "S2" at bounding box center [563, 558] width 36 height 36
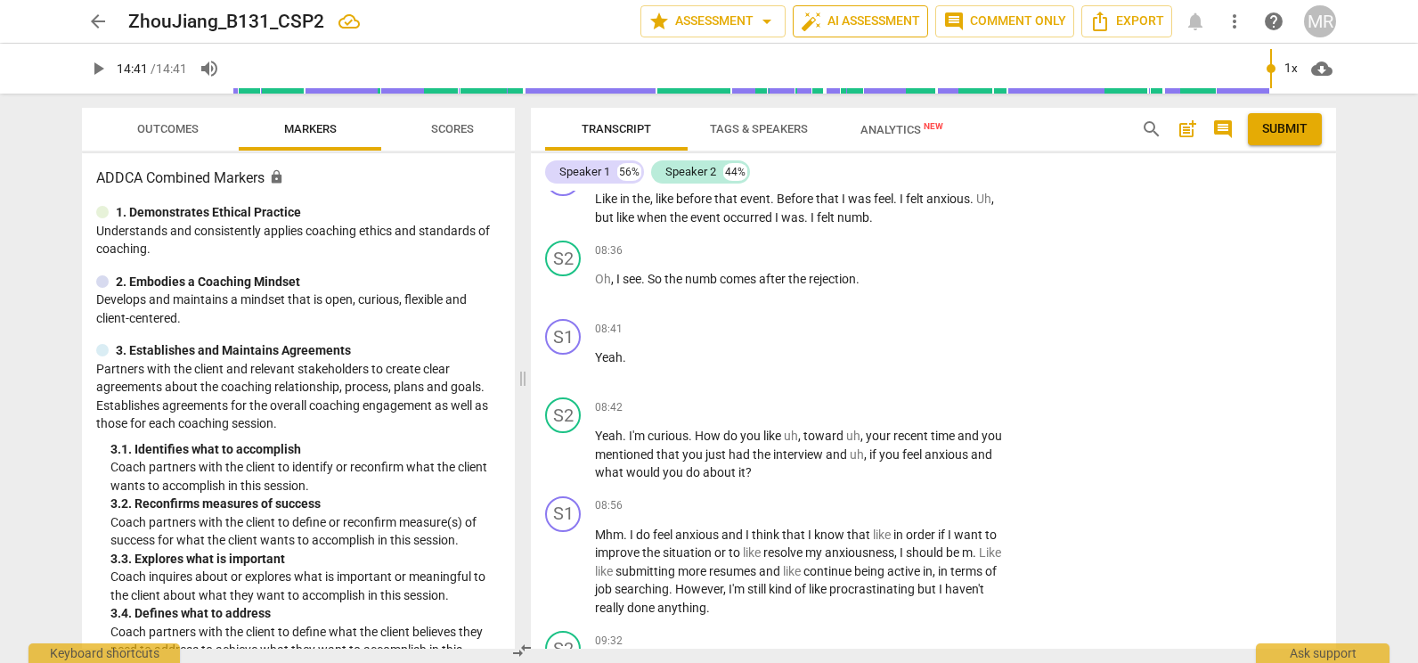
scroll to position [4522, 0]
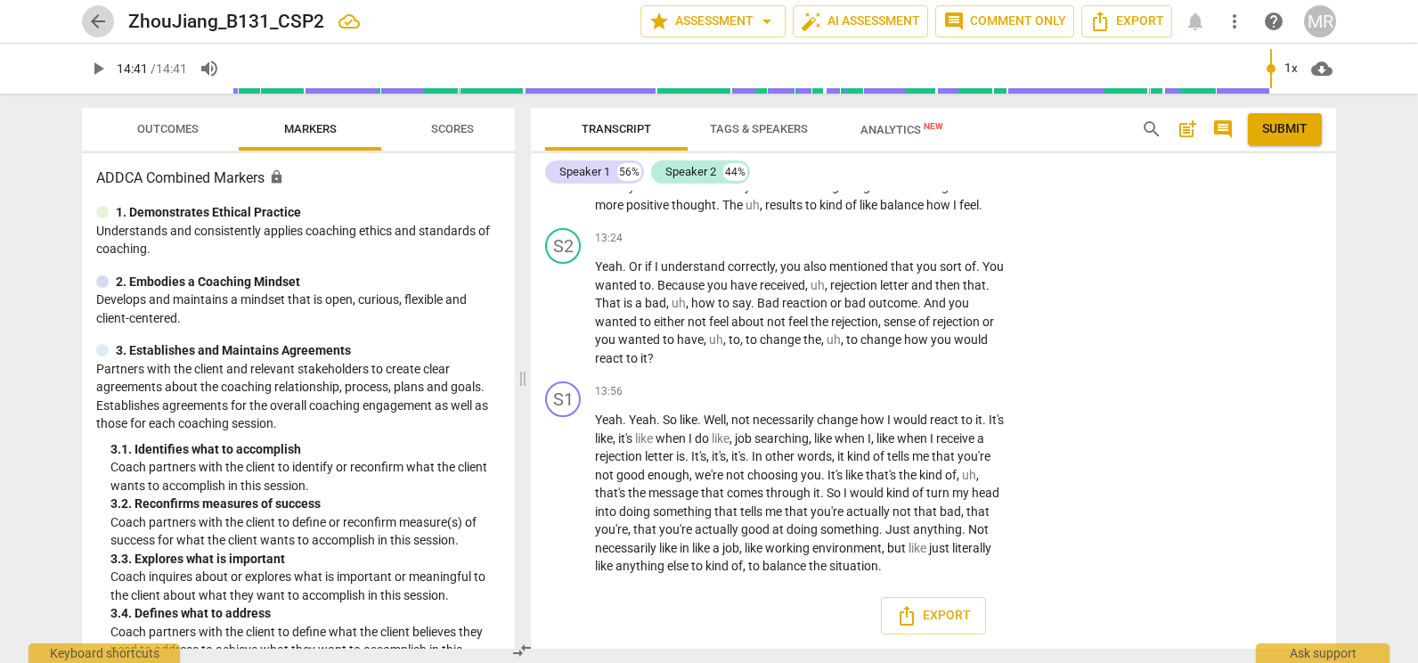
click at [102, 31] on span "arrow_back" at bounding box center [97, 21] width 21 height 21
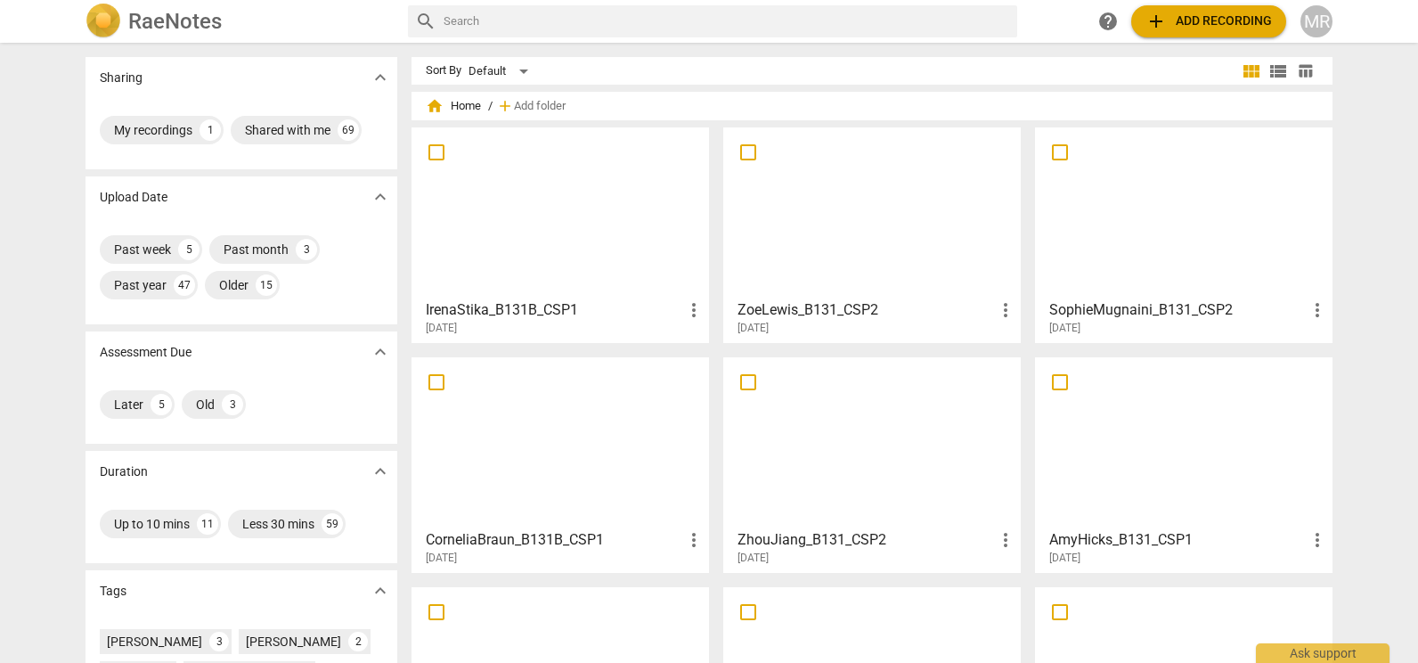
click at [553, 418] on div at bounding box center [560, 442] width 285 height 158
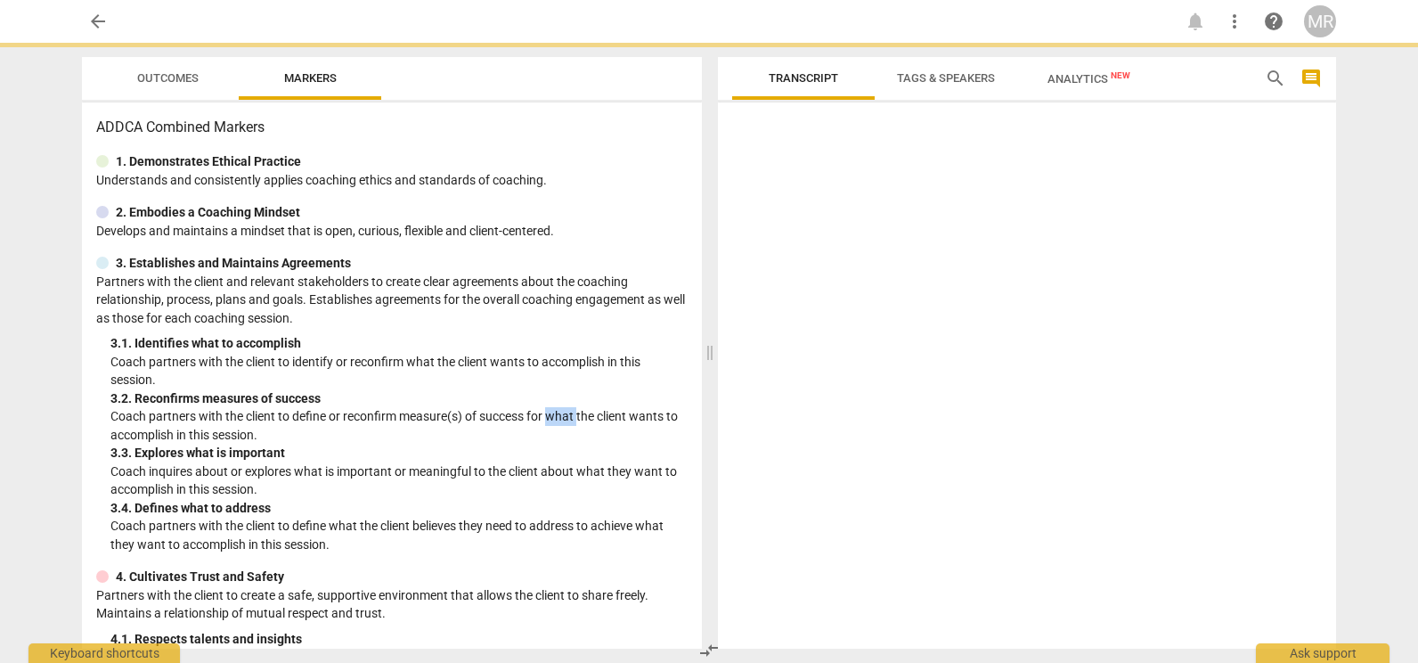
click at [553, 418] on p "Coach partners with the client to define or reconfirm measure(s) of success for…" at bounding box center [398, 425] width 577 height 37
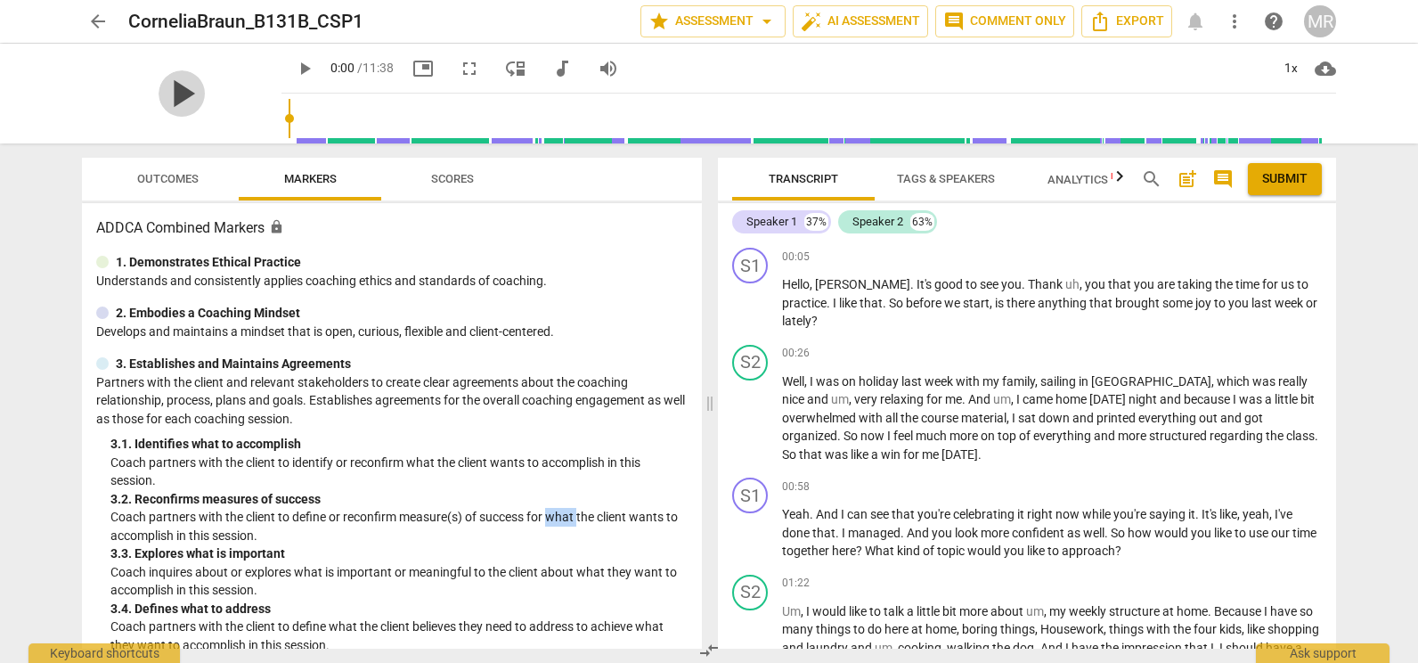
click at [205, 94] on span "play_arrow" at bounding box center [182, 93] width 46 height 46
